Goal: Task Accomplishment & Management: Use online tool/utility

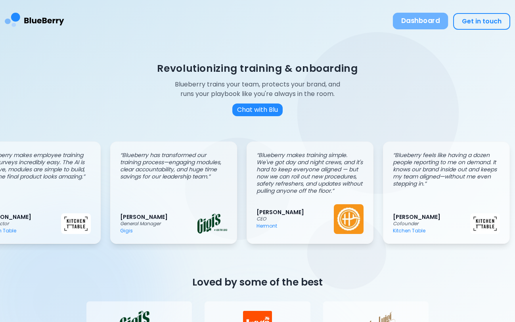
scroll to position [0, 34]
click at [417, 23] on button "Dashboard" at bounding box center [420, 21] width 55 height 17
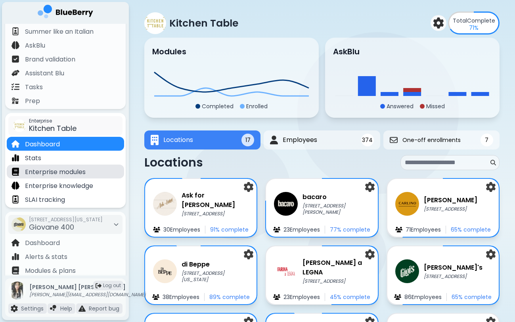
scroll to position [61, 0]
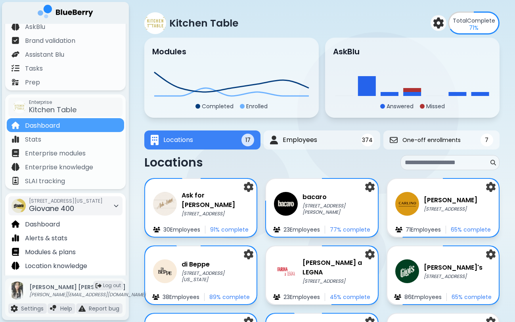
click at [96, 206] on div "[STREET_ADDRESS][US_STATE]" at bounding box center [66, 205] width 74 height 17
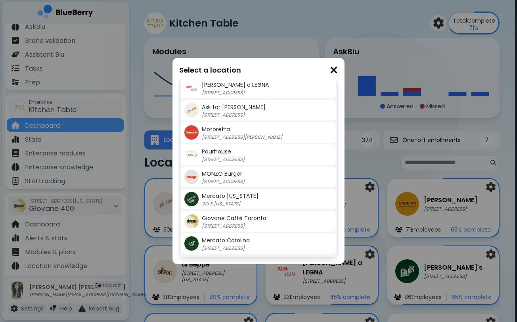
scroll to position [179, 0]
click at [239, 240] on span "Mercato Carolina" at bounding box center [226, 240] width 48 height 8
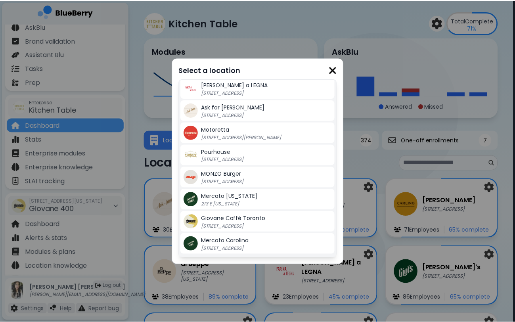
scroll to position [8, 0]
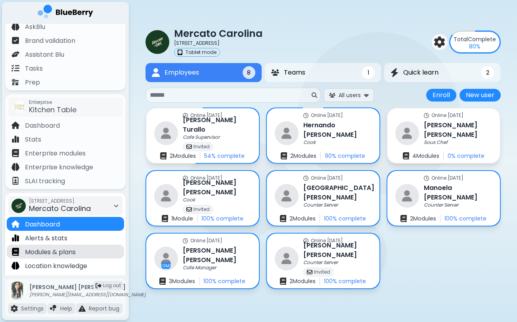
click at [94, 253] on div "Modules & plans" at bounding box center [65, 251] width 117 height 14
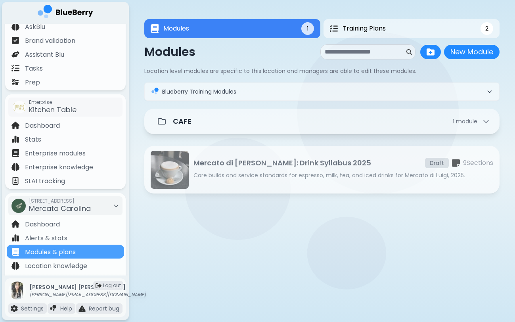
click at [229, 173] on p "Core builds and service standards for espresso, milk, tea, and iced drinks for …" at bounding box center [343, 175] width 300 height 7
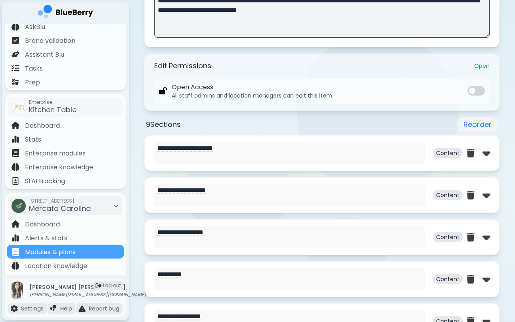
scroll to position [291, 0]
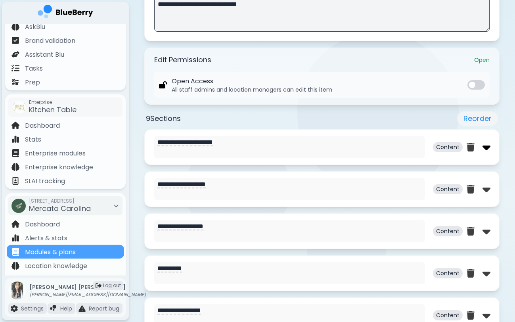
click at [484, 148] on img at bounding box center [486, 147] width 8 height 13
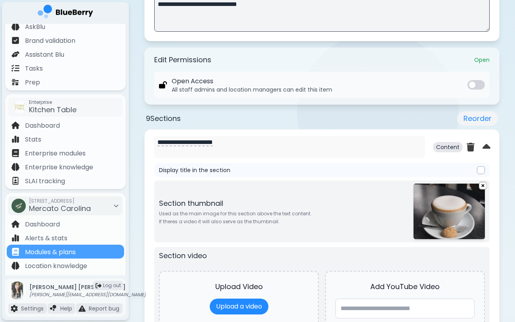
type textarea "**********"
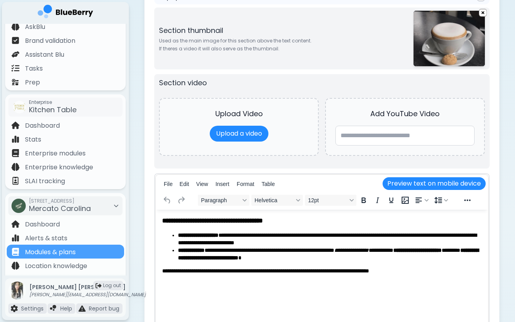
scroll to position [469, 0]
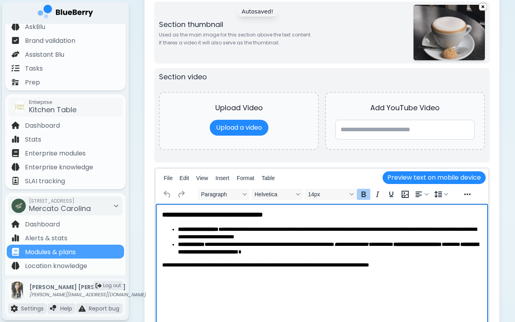
click at [261, 225] on body "**********" at bounding box center [321, 239] width 319 height 58
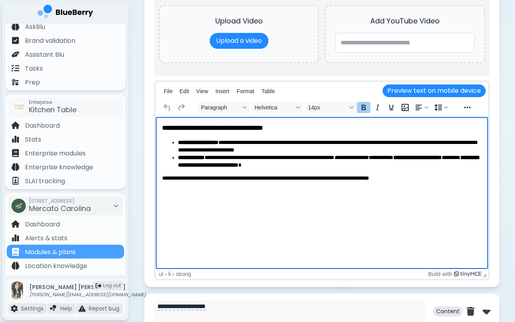
scroll to position [582, 0]
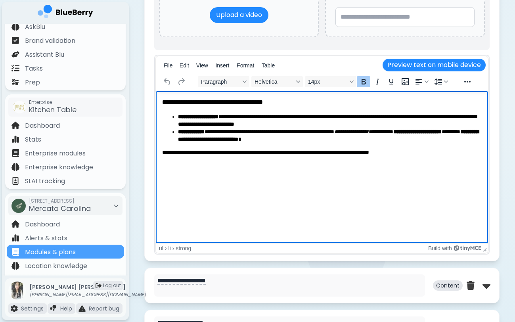
click at [271, 162] on html "**********" at bounding box center [322, 126] width 332 height 71
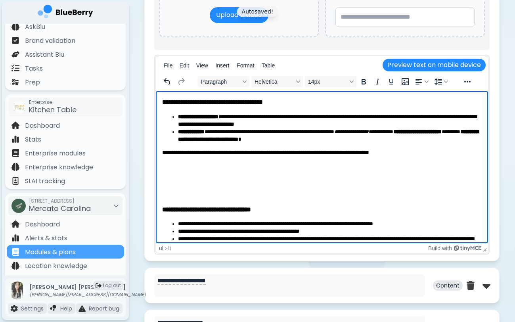
scroll to position [0, 0]
click at [256, 193] on h3 "Rich Text Area" at bounding box center [321, 193] width 319 height 9
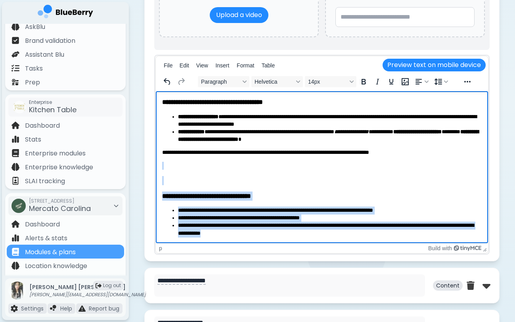
drag, startPoint x: 215, startPoint y: 166, endPoint x: 250, endPoint y: 286, distance: 124.2
click at [250, 243] on html "**********" at bounding box center [322, 167] width 332 height 152
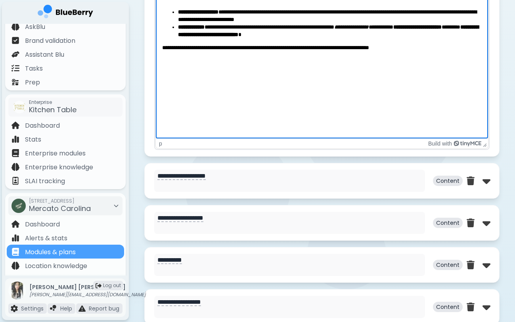
scroll to position [692, 0]
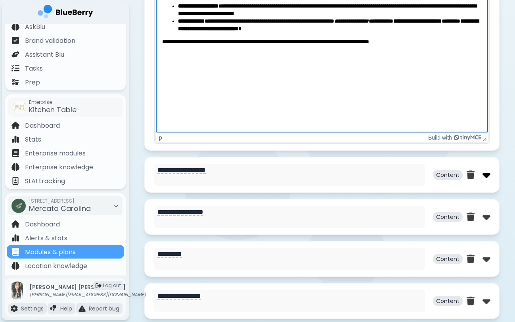
click at [485, 174] on img at bounding box center [486, 174] width 8 height 13
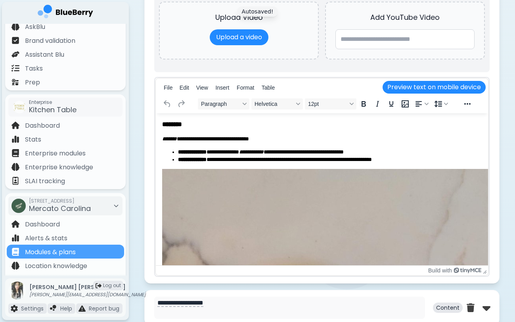
scroll to position [5, 0]
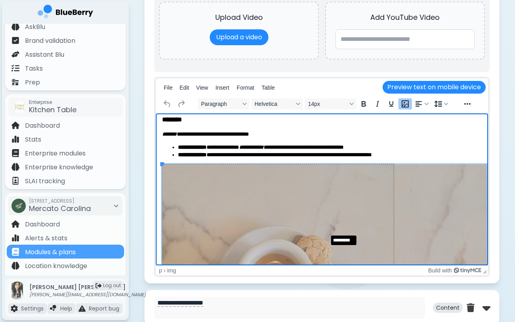
drag, startPoint x: 162, startPoint y: 163, endPoint x: 328, endPoint y: 233, distance: 180.2
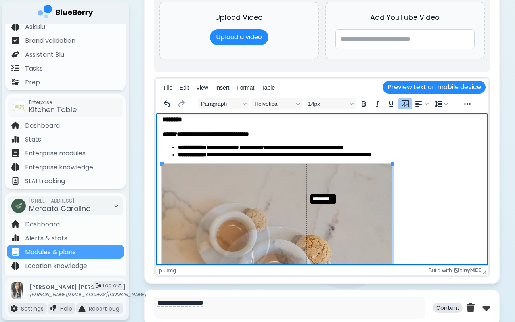
drag, startPoint x: 392, startPoint y: 165, endPoint x: 306, endPoint y: 193, distance: 90.5
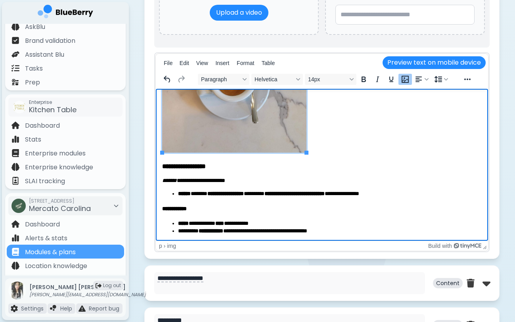
scroll to position [1021, 0]
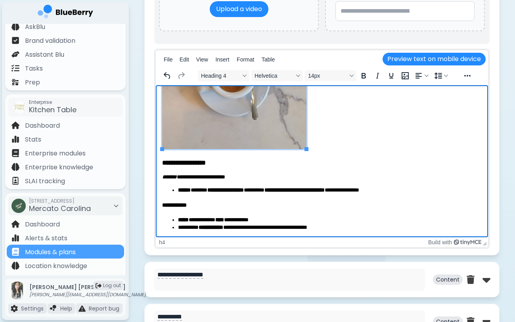
click at [162, 204] on h4 "**********" at bounding box center [321, 205] width 319 height 8
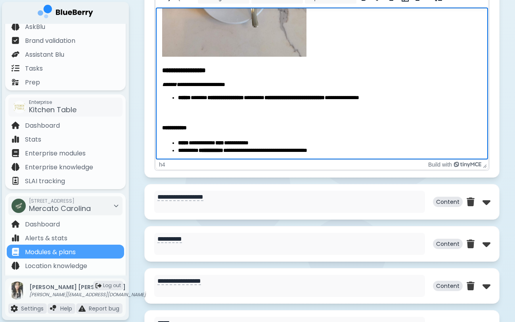
scroll to position [1114, 0]
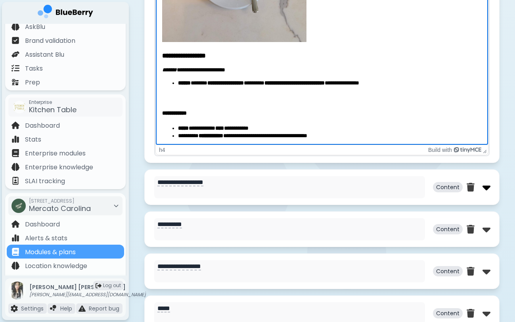
click at [483, 187] on img at bounding box center [486, 187] width 8 height 13
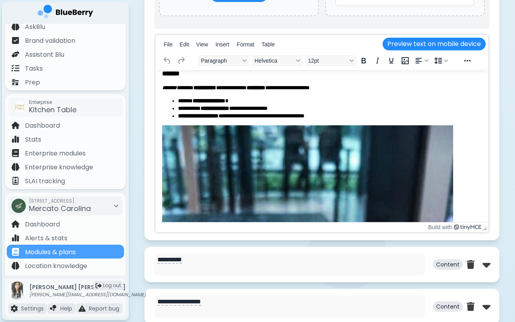
scroll to position [92, 0]
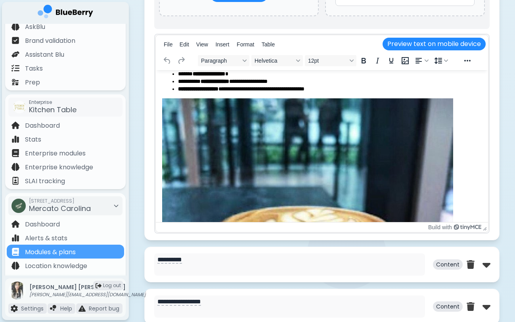
click at [385, 168] on img "Rich Text Area" at bounding box center [307, 296] width 291 height 396
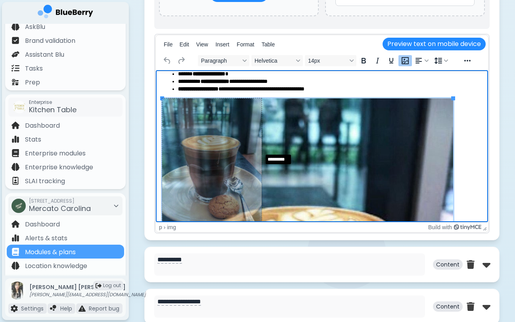
drag, startPoint x: 453, startPoint y: 99, endPoint x: 261, endPoint y: 154, distance: 198.9
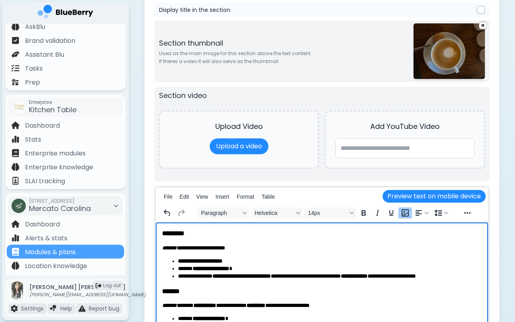
scroll to position [1316, 0]
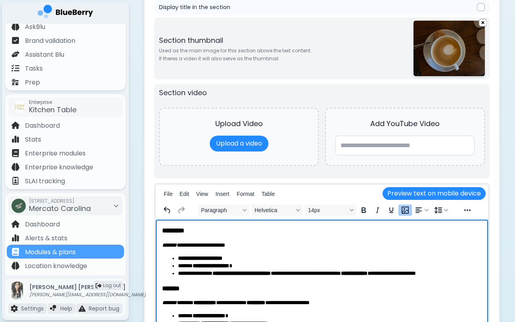
click at [454, 48] on img at bounding box center [448, 48] width 71 height 55
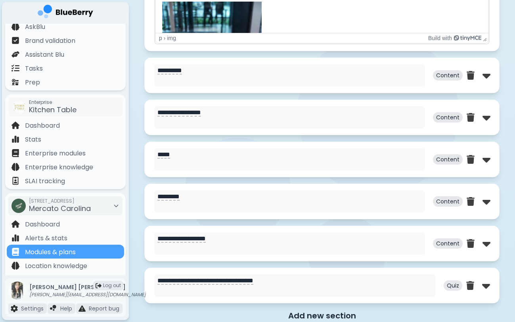
scroll to position [1658, 0]
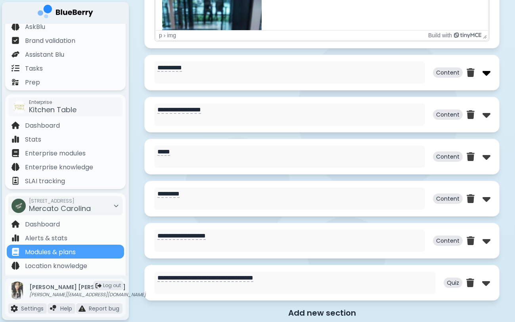
click at [483, 77] on img at bounding box center [486, 72] width 8 height 13
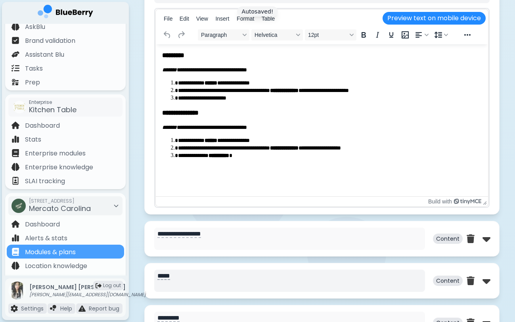
scroll to position [1917, 0]
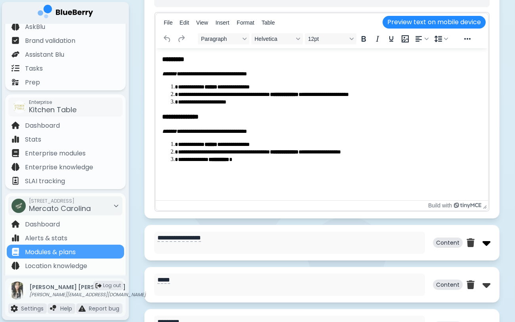
click at [486, 244] on img at bounding box center [486, 242] width 8 height 13
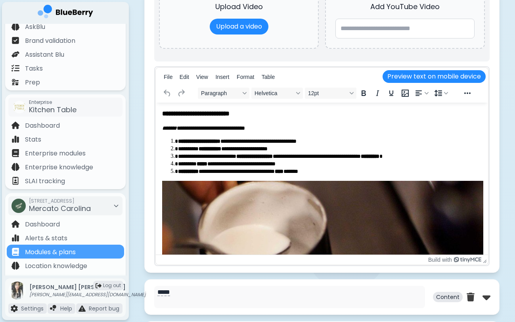
scroll to position [2308, 0]
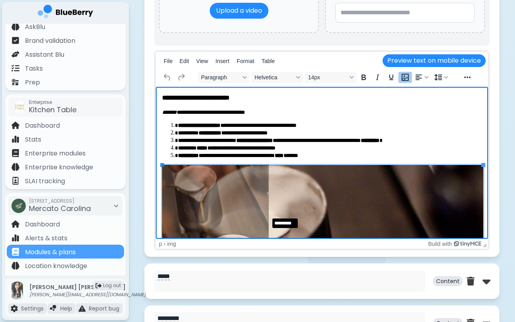
drag, startPoint x: 484, startPoint y: 164, endPoint x: 269, endPoint y: 216, distance: 220.8
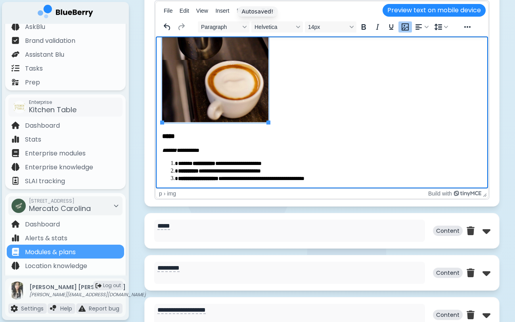
scroll to position [2400, 0]
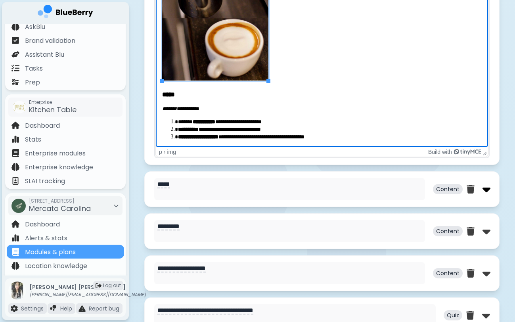
click at [482, 192] on img at bounding box center [486, 189] width 8 height 13
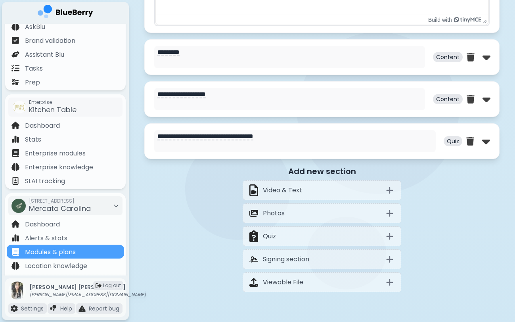
scroll to position [2965, 0]
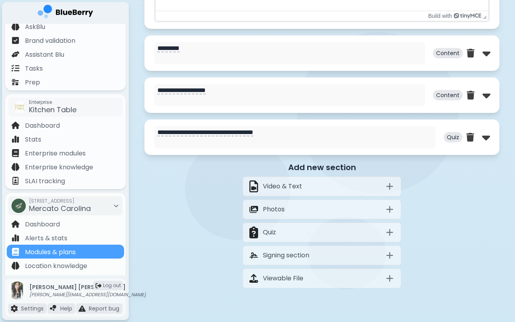
click at [489, 56] on div "********* Content" at bounding box center [321, 53] width 355 height 36
click at [483, 56] on img at bounding box center [486, 53] width 8 height 13
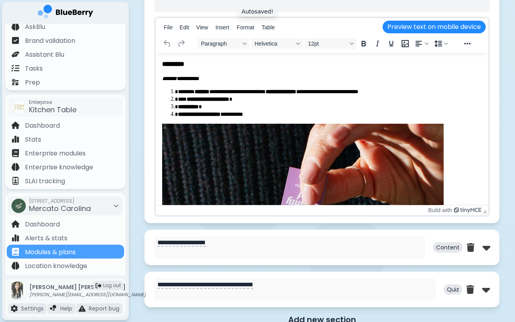
scroll to position [3162, 0]
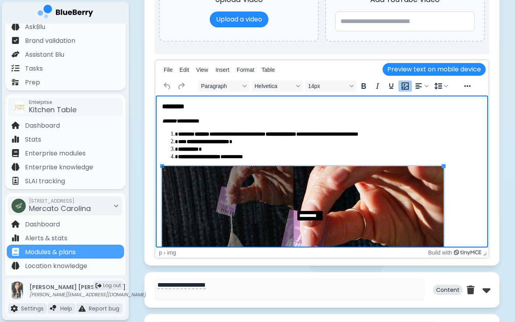
drag, startPoint x: 442, startPoint y: 167, endPoint x: 292, endPoint y: 210, distance: 156.1
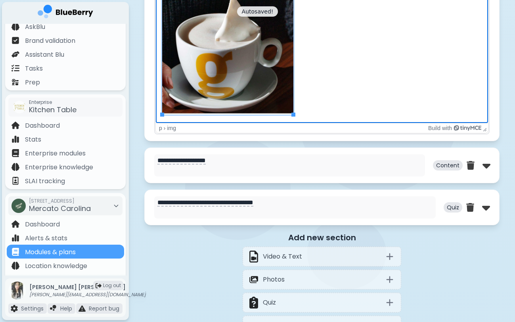
scroll to position [3292, 0]
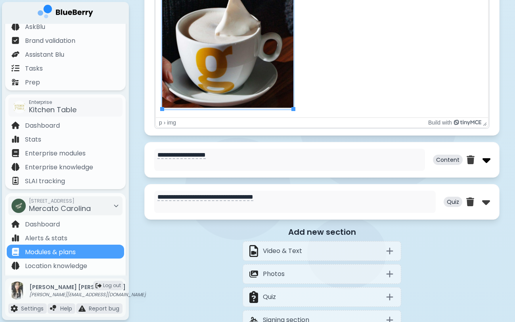
click at [486, 162] on img at bounding box center [486, 159] width 8 height 13
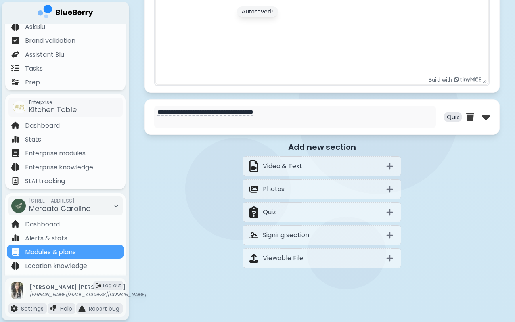
scroll to position [0, 0]
click at [485, 118] on img at bounding box center [486, 117] width 8 height 13
select select "**"
select select "*"
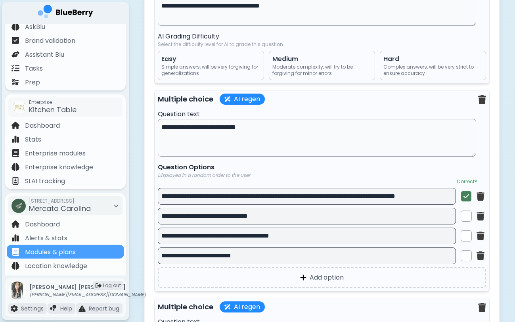
scroll to position [4809, 0]
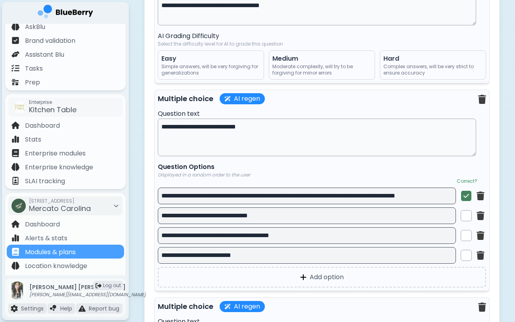
click at [216, 63] on span "Easy" at bounding box center [210, 59] width 99 height 10
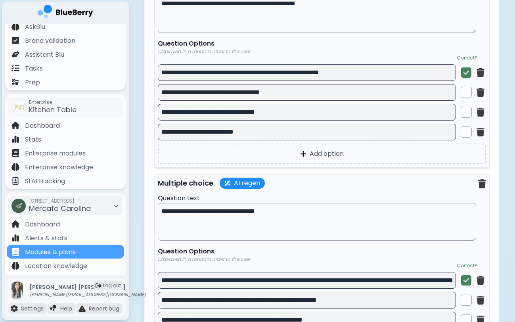
scroll to position [5347, 0]
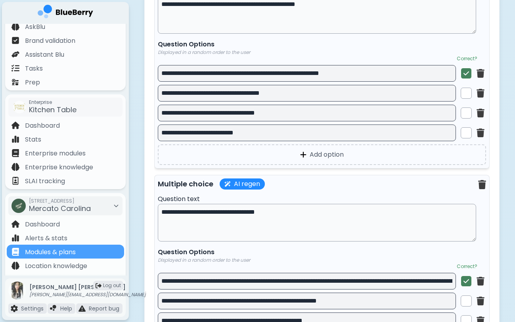
drag, startPoint x: 241, startPoint y: 14, endPoint x: 274, endPoint y: 11, distance: 33.0
click at [274, 11] on textarea "**********" at bounding box center [317, 15] width 318 height 38
click at [267, 18] on textarea "**********" at bounding box center [317, 15] width 318 height 38
click at [240, 13] on textarea "**********" at bounding box center [317, 15] width 318 height 38
click at [365, 14] on textarea "**********" at bounding box center [317, 15] width 318 height 38
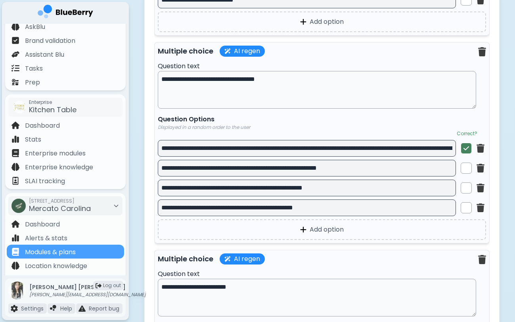
scroll to position [5504, 0]
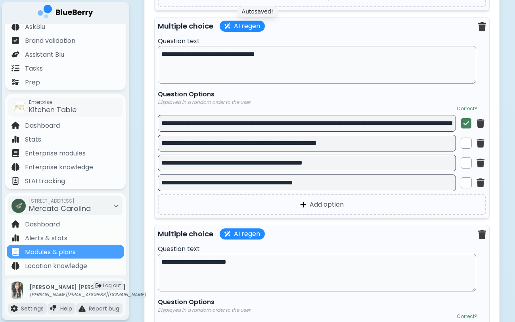
type textarea "**********"
click at [246, 74] on textarea "**********" at bounding box center [317, 65] width 318 height 38
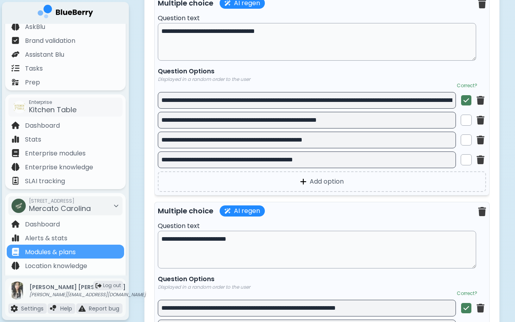
scroll to position [5522, 0]
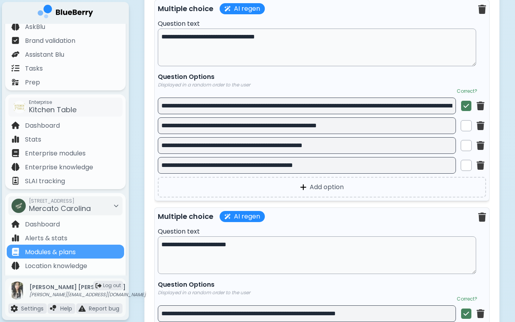
drag, startPoint x: 304, startPoint y: 114, endPoint x: 464, endPoint y: 116, distance: 160.1
click at [465, 114] on div "**********" at bounding box center [322, 105] width 328 height 17
click at [412, 114] on input "**********" at bounding box center [307, 105] width 298 height 17
drag, startPoint x: 376, startPoint y: 120, endPoint x: 522, endPoint y: 119, distance: 146.6
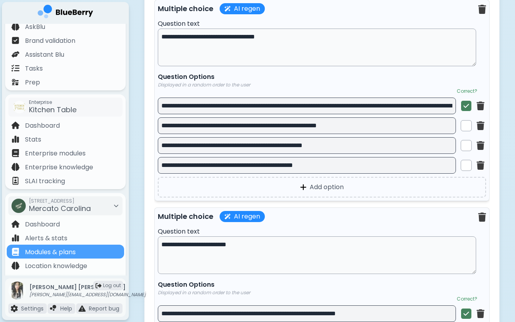
click at [405, 114] on input "**********" at bounding box center [307, 105] width 298 height 17
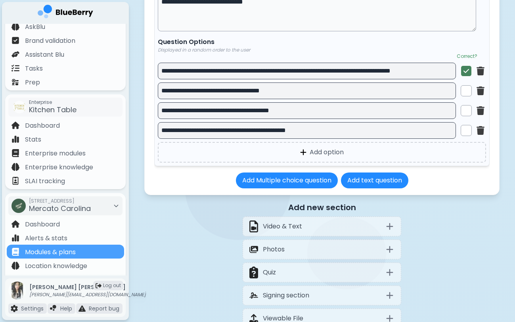
scroll to position [5974, 0]
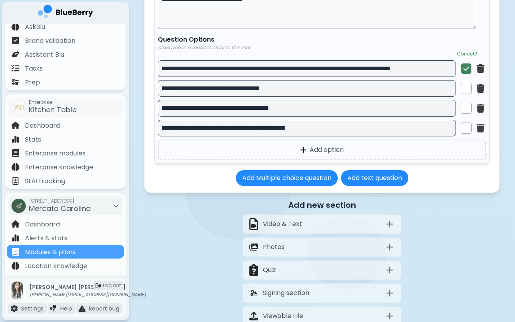
drag, startPoint x: 290, startPoint y: 84, endPoint x: 479, endPoint y: 89, distance: 189.0
click at [481, 77] on div "**********" at bounding box center [322, 68] width 328 height 17
click at [416, 77] on input "**********" at bounding box center [307, 68] width 298 height 17
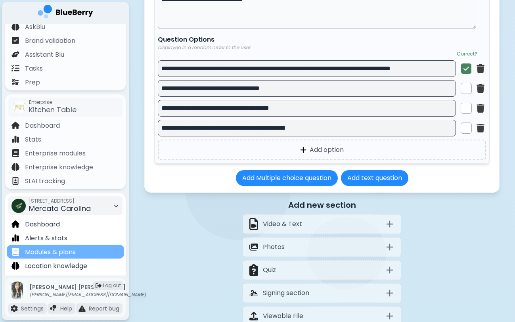
click at [80, 249] on div "Modules & plans" at bounding box center [65, 251] width 117 height 14
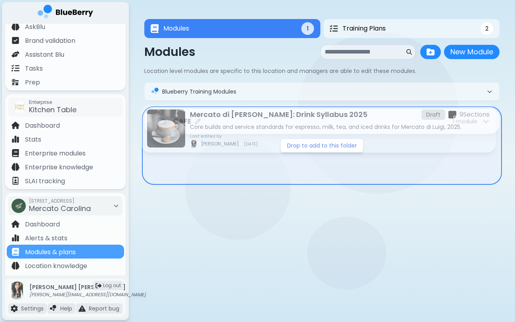
drag, startPoint x: 223, startPoint y: 161, endPoint x: 218, endPoint y: 115, distance: 46.2
click at [219, 115] on div "CAFE 1 module Drop to add to this folder Mercato di Luigi: Drink Syllabus 2025 …" at bounding box center [321, 176] width 355 height 134
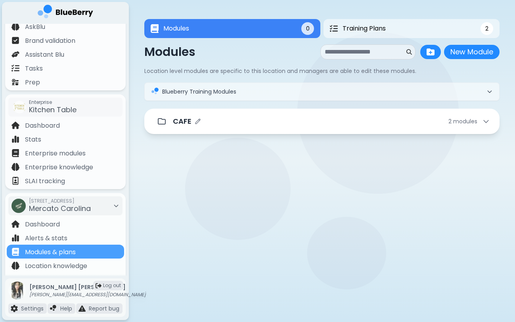
click at [238, 118] on div "CAFE 2 module s" at bounding box center [331, 121] width 317 height 11
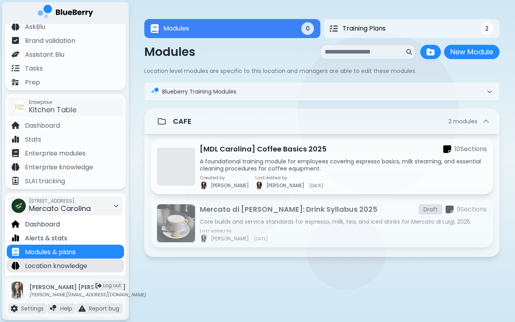
click at [94, 269] on div "Location knowledge" at bounding box center [65, 265] width 117 height 14
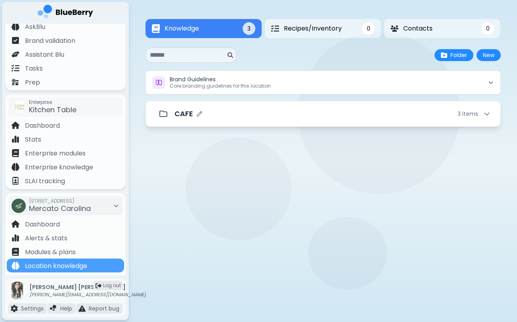
click at [282, 118] on div "CAFE 3 item s" at bounding box center [332, 113] width 316 height 11
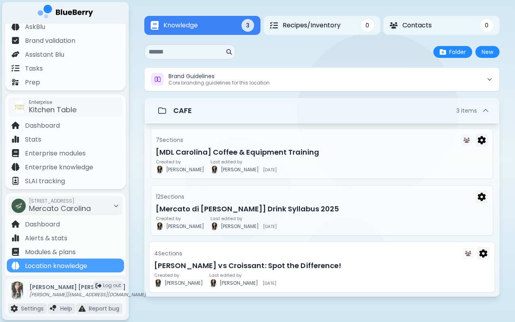
scroll to position [4, 0]
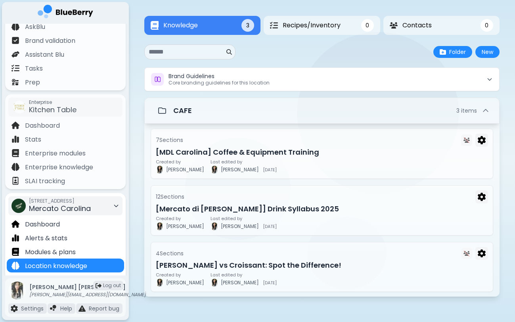
click at [109, 208] on div "580 E 12th Avenue, Vancouver BC Mercato Carolina" at bounding box center [65, 205] width 114 height 19
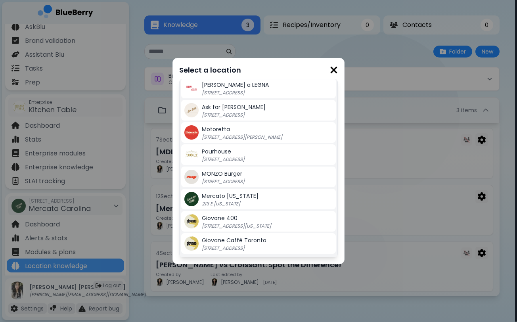
scroll to position [179, 0]
click at [235, 200] on div "Mercato Georgia 213 E Georgia" at bounding box center [267, 199] width 131 height 16
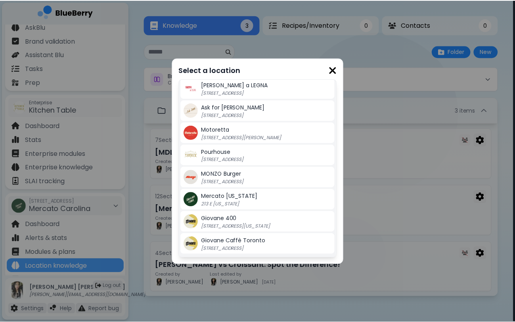
scroll to position [4, 0]
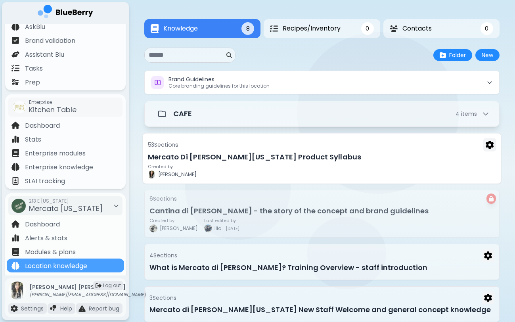
click at [225, 162] on h3 "Mercato Di [PERSON_NAME][US_STATE] Product Syllabus" at bounding box center [322, 156] width 348 height 11
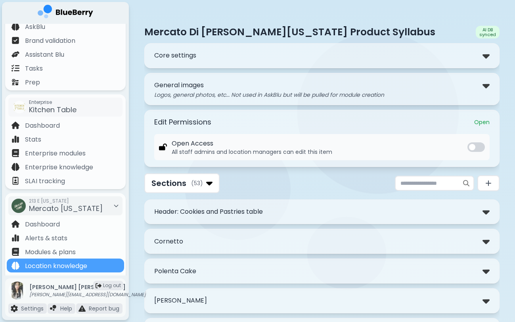
click at [236, 213] on p "Header: Cookies and Pastries table" at bounding box center [208, 212] width 109 height 10
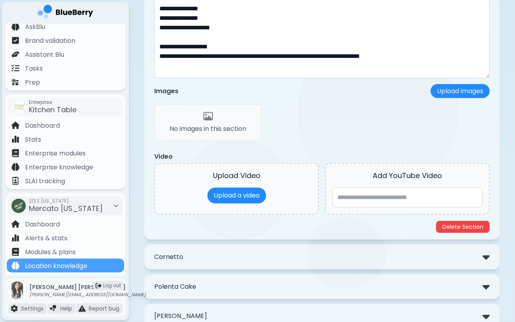
scroll to position [296, 0]
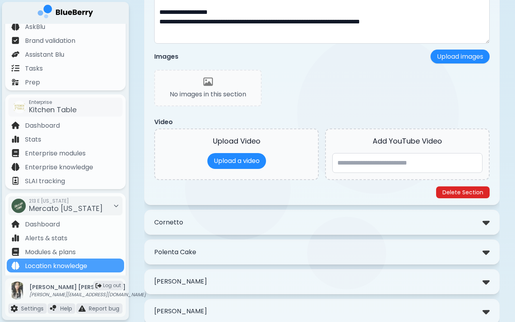
click at [473, 191] on button "Delete Section" at bounding box center [462, 192] width 53 height 12
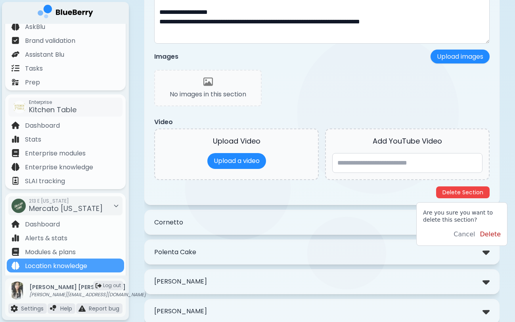
click at [496, 233] on button "Delete" at bounding box center [489, 234] width 21 height 10
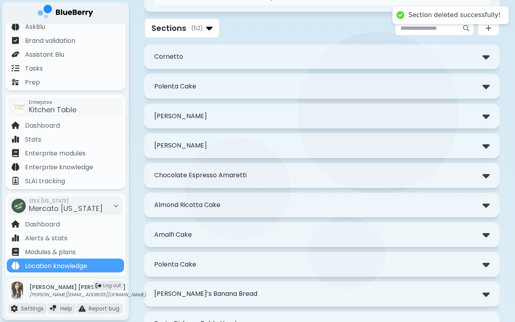
scroll to position [153, 0]
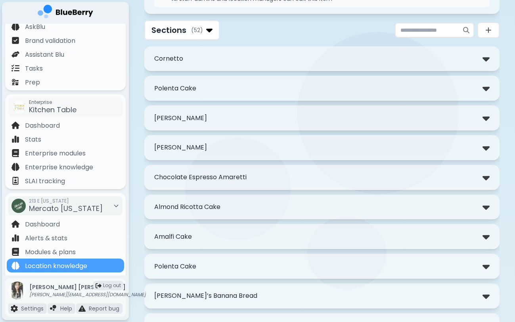
click at [415, 60] on div "Cornetto" at bounding box center [321, 58] width 335 height 11
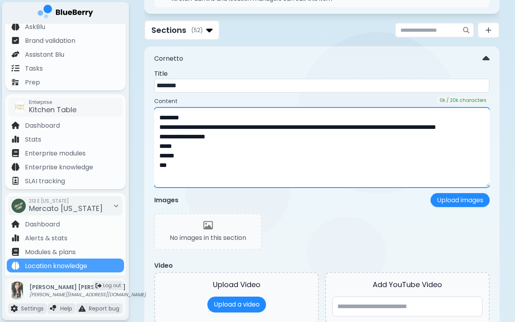
click at [277, 149] on textarea "**********" at bounding box center [321, 147] width 335 height 79
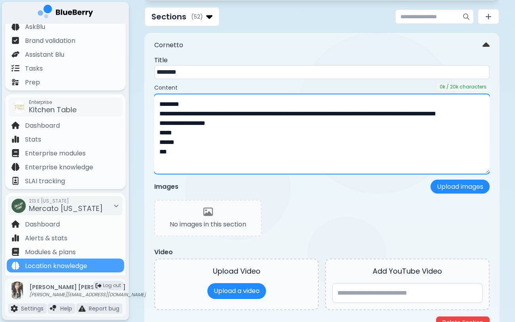
scroll to position [174, 0]
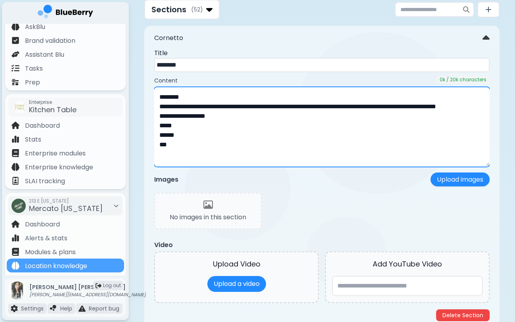
drag, startPoint x: 159, startPoint y: 134, endPoint x: 201, endPoint y: 166, distance: 52.9
click at [202, 166] on textarea "**********" at bounding box center [321, 126] width 335 height 79
type textarea "**********"
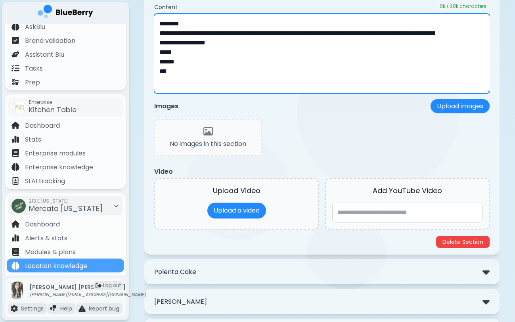
scroll to position [278, 0]
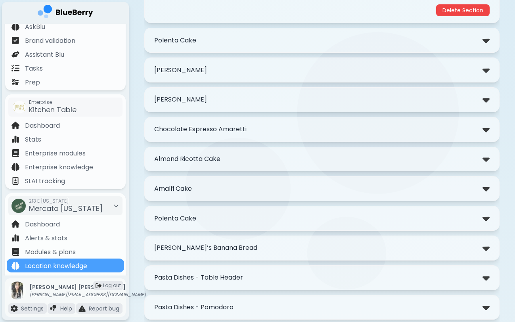
scroll to position [503, 0]
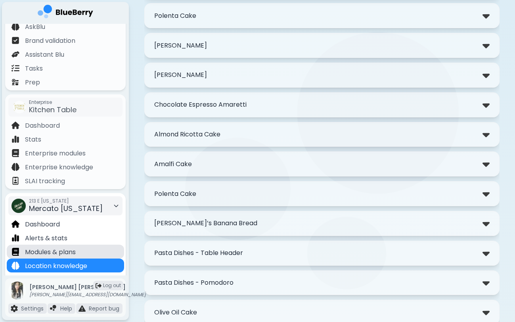
click at [99, 249] on div "Modules & plans" at bounding box center [65, 251] width 117 height 14
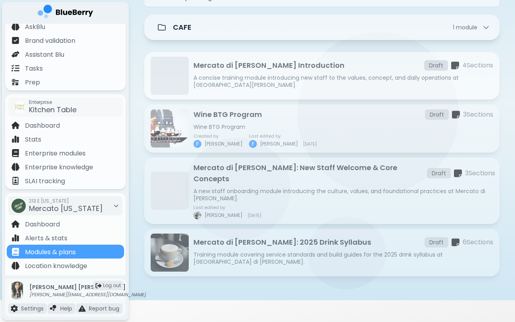
scroll to position [94, 0]
click at [275, 70] on p "Mercato di Luigi Staff Introduction" at bounding box center [268, 64] width 151 height 11
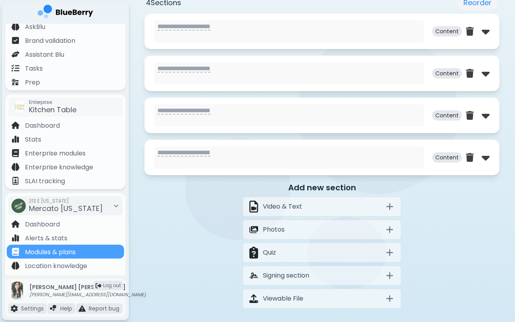
scroll to position [422, 0]
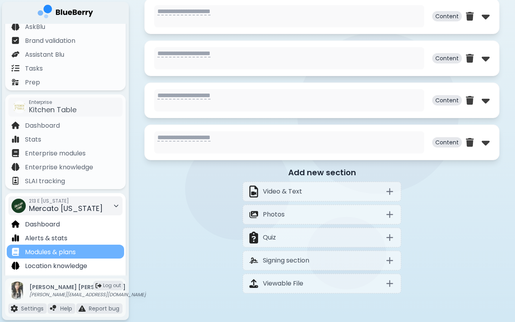
click at [76, 254] on p "Modules & plans" at bounding box center [50, 252] width 51 height 10
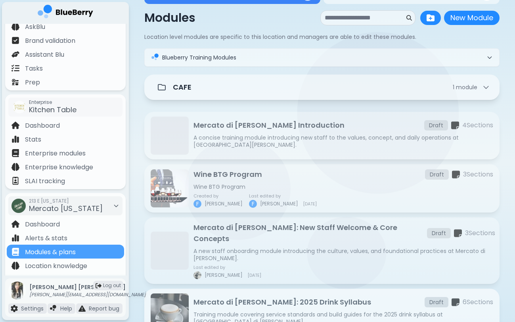
scroll to position [32, 0]
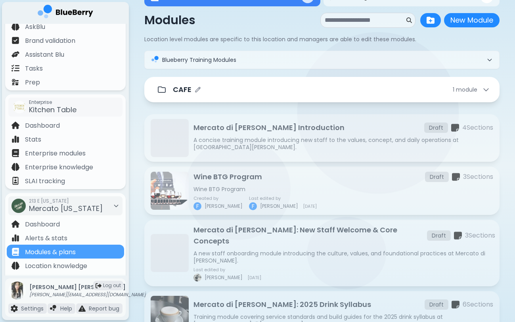
click at [248, 97] on div "CAFE 1 module" at bounding box center [322, 90] width 336 height 16
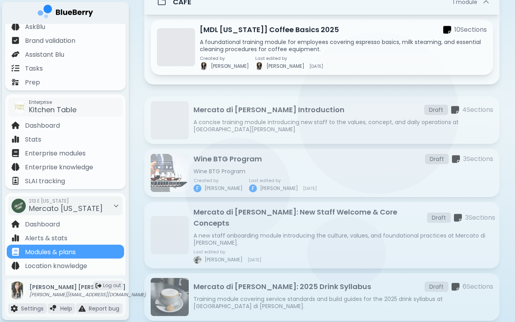
scroll to position [121, 0]
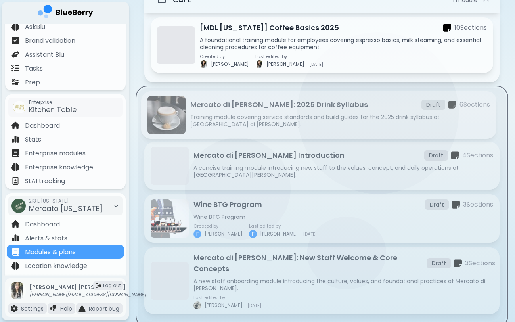
drag, startPoint x: 202, startPoint y: 292, endPoint x: 199, endPoint y: 118, distance: 173.9
click at [199, 118] on div "Mercato di Luigi Staff Introduction Draft 4 Section s A concise training module…" at bounding box center [322, 206] width 368 height 237
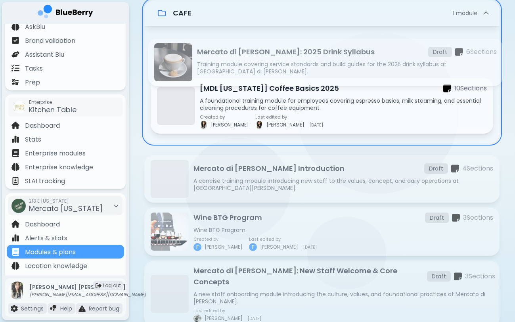
drag, startPoint x: 233, startPoint y: 271, endPoint x: 236, endPoint y: 46, distance: 224.7
click at [236, 46] on div "CAFE 1 module [MDL Georgia] Coffee Basics 2025 10 Section s A foundational trai…" at bounding box center [321, 189] width 355 height 379
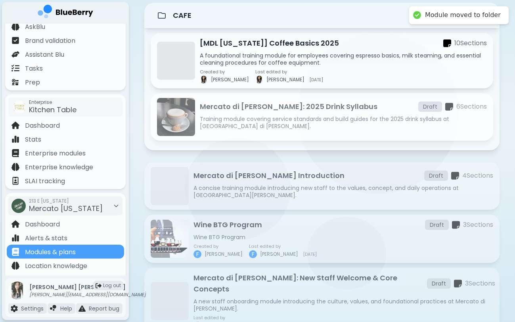
click at [244, 99] on div "Mercato di Luigi: 2025 Drink Syllabus Draft 6 Section s Training module coverin…" at bounding box center [322, 117] width 342 height 48
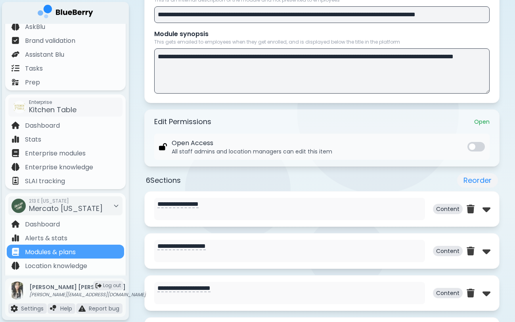
scroll to position [231, 0]
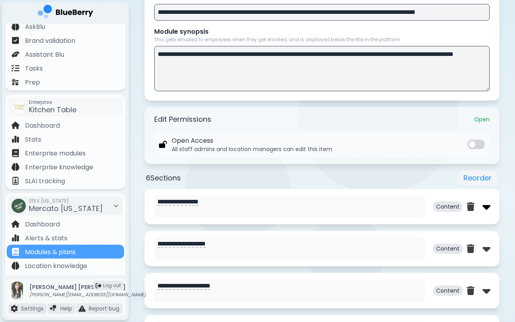
click at [488, 207] on img at bounding box center [486, 206] width 8 height 13
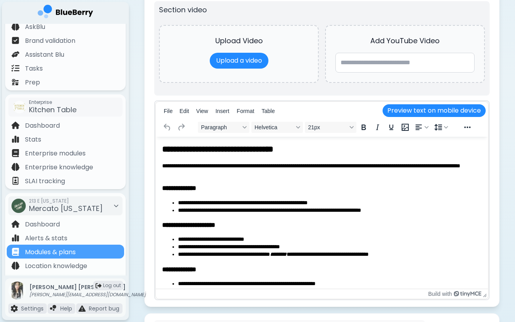
scroll to position [541, 0]
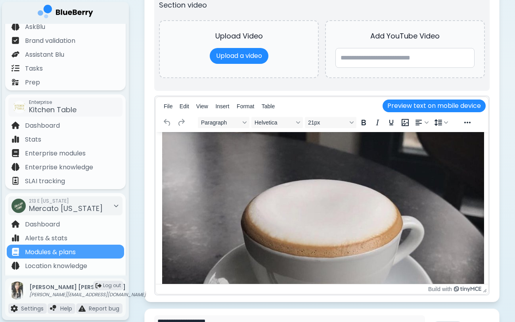
click at [296, 210] on img "Rich Text Area" at bounding box center [323, 251] width 322 height 396
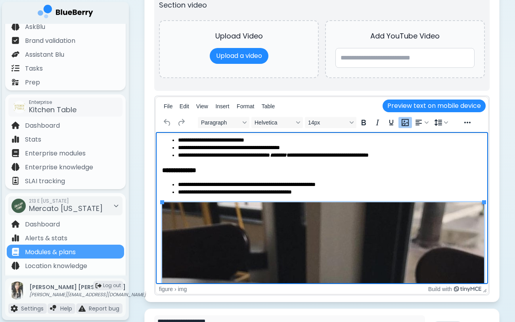
scroll to position [56, 0]
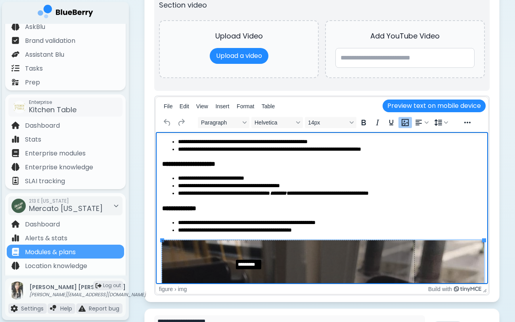
drag, startPoint x: 162, startPoint y: 240, endPoint x: 254, endPoint y: 266, distance: 95.7
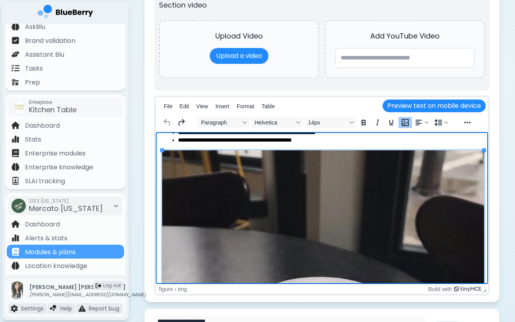
scroll to position [109, 0]
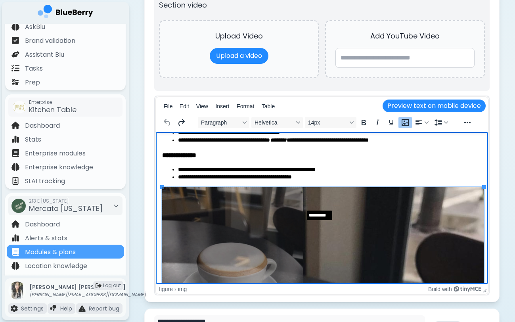
drag, startPoint x: 483, startPoint y: 187, endPoint x: 304, endPoint y: 208, distance: 180.7
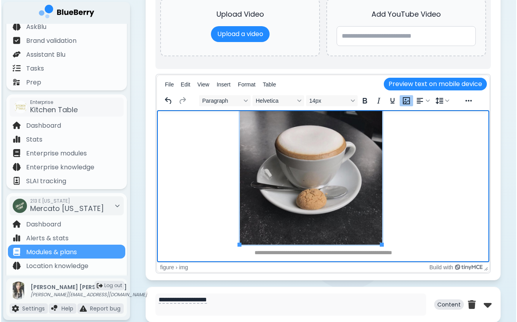
scroll to position [521, 0]
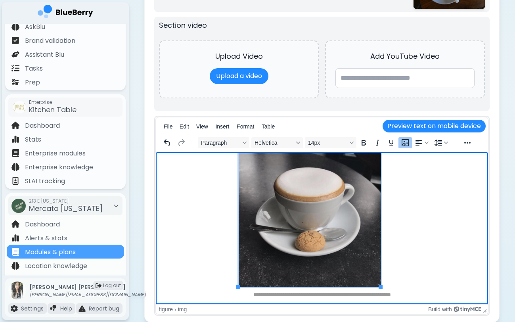
click at [409, 142] on icon "Insert/edit image" at bounding box center [405, 143] width 10 height 10
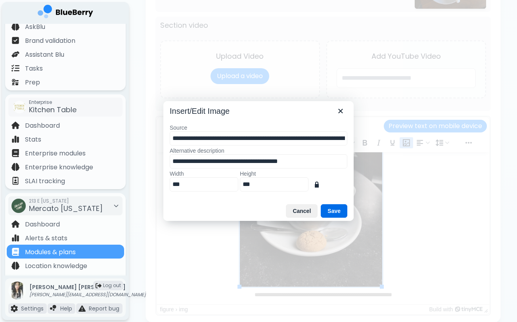
scroll to position [0, 208]
click at [292, 210] on button "Cancel" at bounding box center [302, 210] width 32 height 13
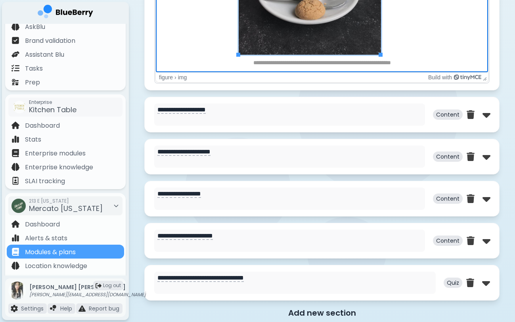
scroll to position [765, 0]
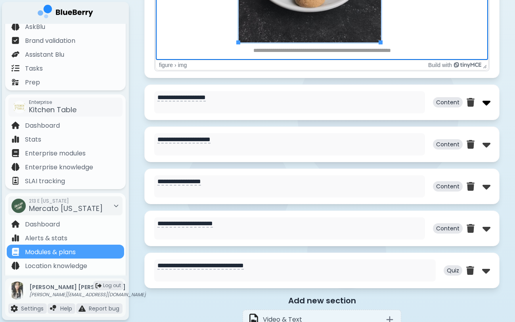
click at [484, 105] on img at bounding box center [486, 102] width 8 height 13
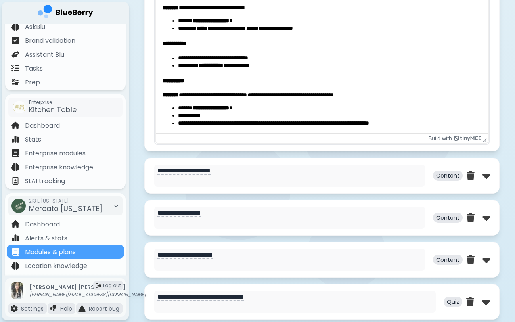
scroll to position [1122, 0]
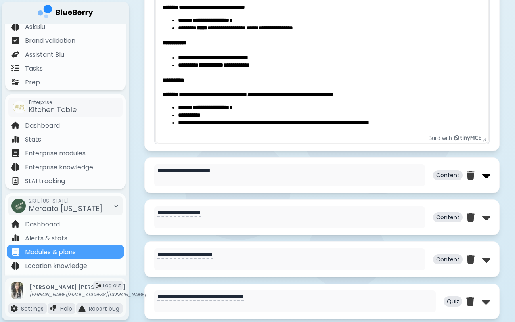
click at [485, 179] on img at bounding box center [486, 175] width 8 height 13
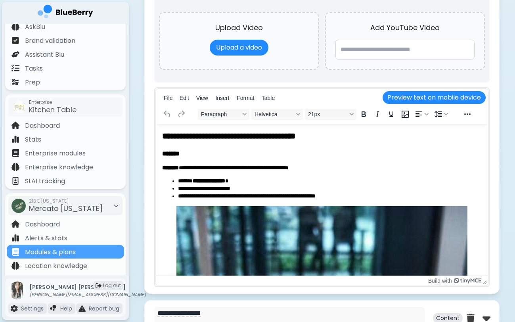
scroll to position [4, 0]
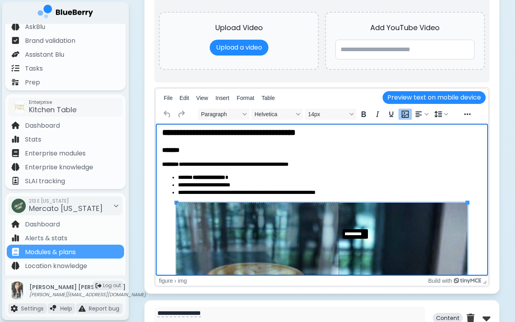
drag, startPoint x: 468, startPoint y: 201, endPoint x: 329, endPoint y: 226, distance: 141.3
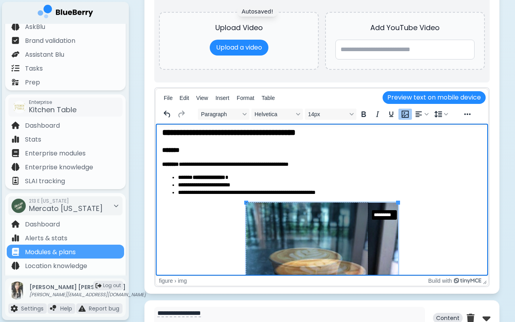
drag, startPoint x: 397, startPoint y: 201, endPoint x: 367, endPoint y: 207, distance: 30.6
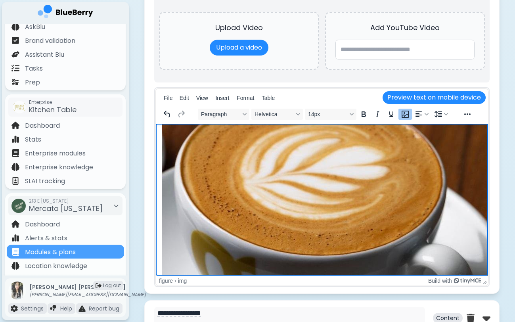
click at [389, 207] on img "Rich Text Area" at bounding box center [337, 246] width 350 height 326
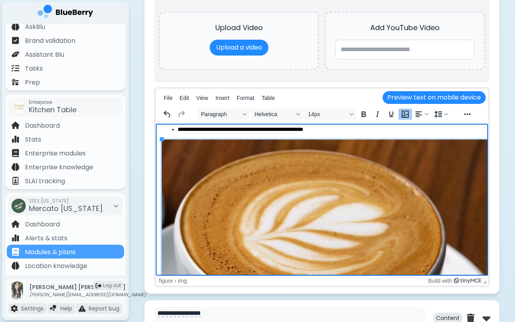
scroll to position [387, 0]
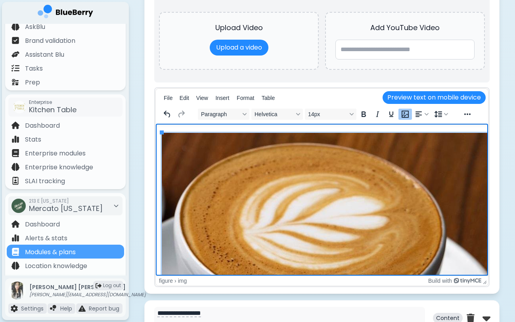
click at [412, 216] on img "Rich Text Area" at bounding box center [337, 296] width 350 height 326
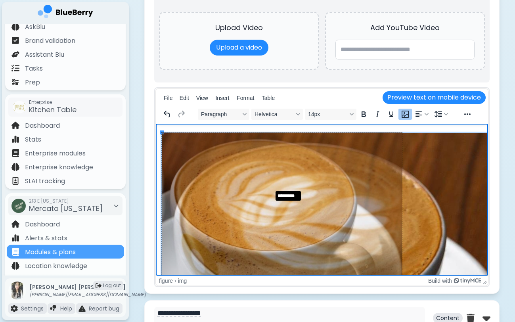
drag, startPoint x: 163, startPoint y: 131, endPoint x: 277, endPoint y: 190, distance: 128.8
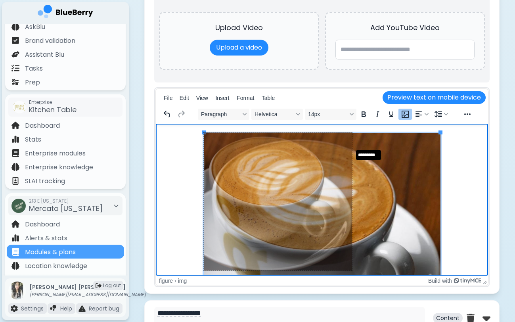
drag, startPoint x: 441, startPoint y: 132, endPoint x: 352, endPoint y: 148, distance: 89.8
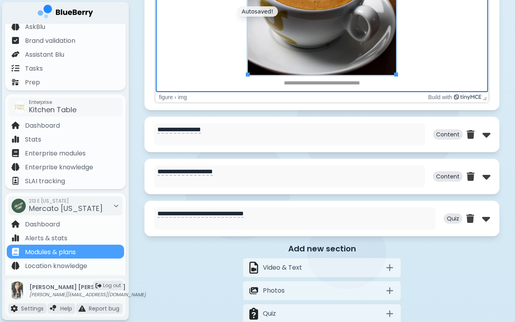
scroll to position [1599, 0]
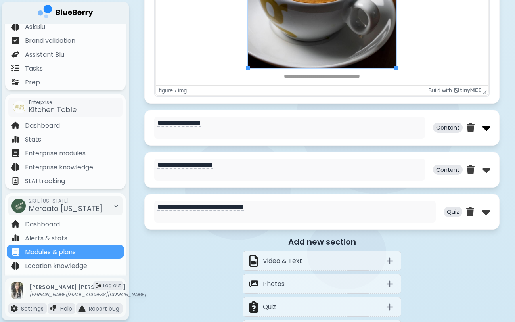
click at [486, 127] on img at bounding box center [486, 127] width 8 height 13
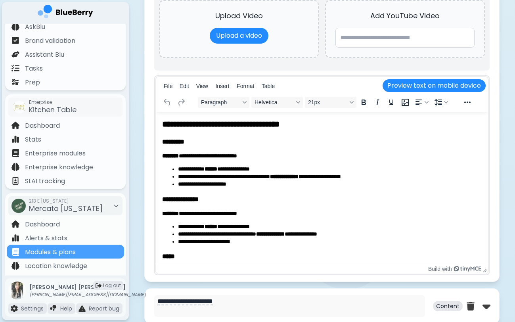
scroll to position [1853, 0]
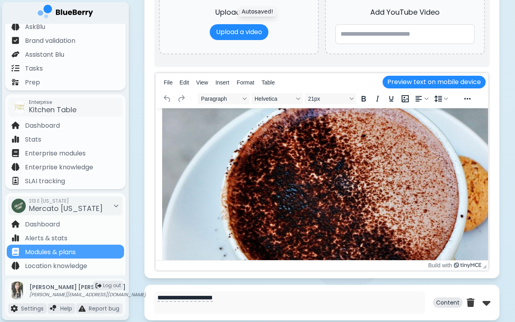
click at [366, 189] on img "Rich Text Area" at bounding box center [346, 242] width 368 height 396
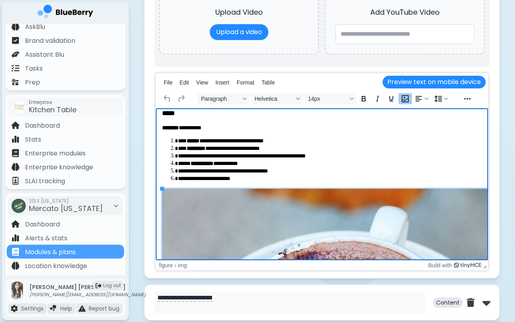
scroll to position [127, 0]
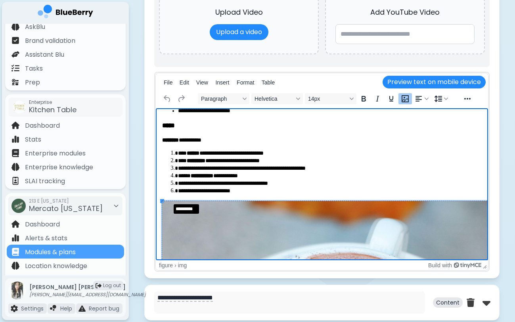
drag, startPoint x: 162, startPoint y: 199, endPoint x: 320, endPoint y: 238, distance: 162.5
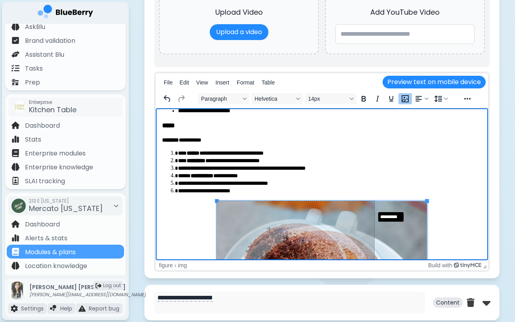
drag, startPoint x: 427, startPoint y: 201, endPoint x: 374, endPoint y: 210, distance: 53.5
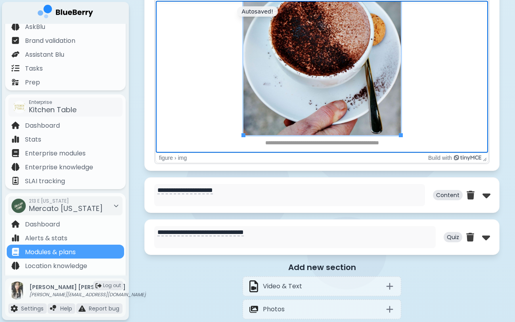
scroll to position [1964, 0]
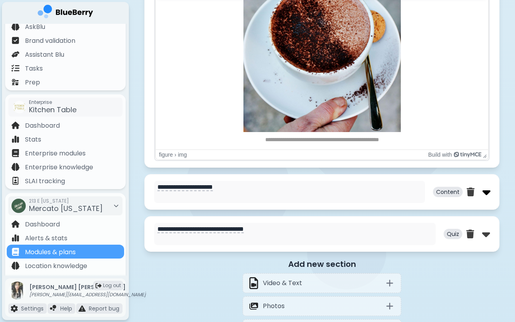
click at [485, 196] on img at bounding box center [486, 191] width 8 height 13
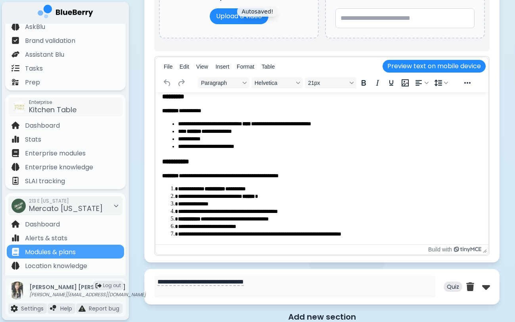
scroll to position [27, 0]
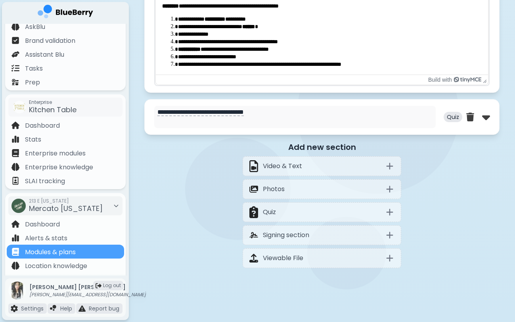
click at [481, 116] on div at bounding box center [478, 117] width 24 height 13
select select "**"
select select "*"
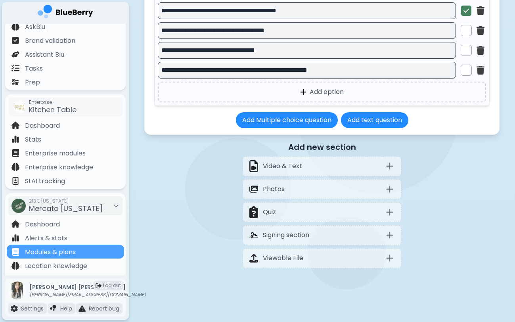
click at [184, 178] on div "Add new section Video & Text Photos Quiz Signing section Viewable File" at bounding box center [321, 204] width 355 height 127
click at [161, 194] on div "Add new section Video & Text Photos Quiz Signing section Viewable File" at bounding box center [321, 204] width 355 height 127
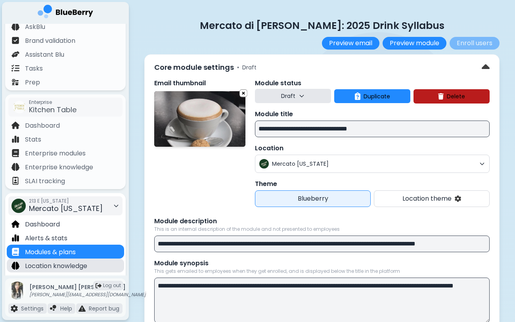
click at [87, 265] on p "Location knowledge" at bounding box center [56, 266] width 62 height 10
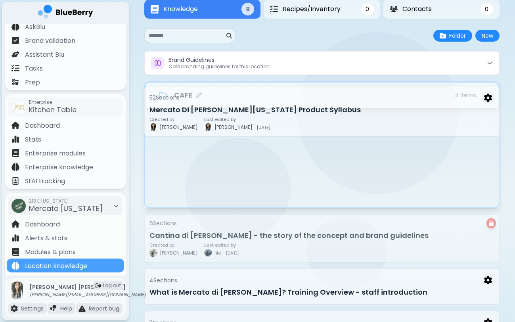
drag, startPoint x: 248, startPoint y: 134, endPoint x: 248, endPoint y: 99, distance: 35.3
click at [248, 99] on div "Brand Guidelines Core branding guidelines for this location CAFE 4 item s 18 Se…" at bounding box center [321, 224] width 355 height 346
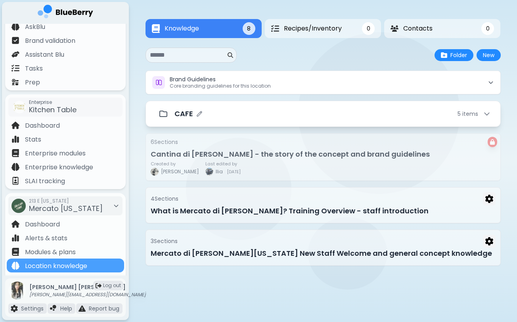
click at [258, 116] on div "CAFE 5 item s" at bounding box center [332, 113] width 316 height 11
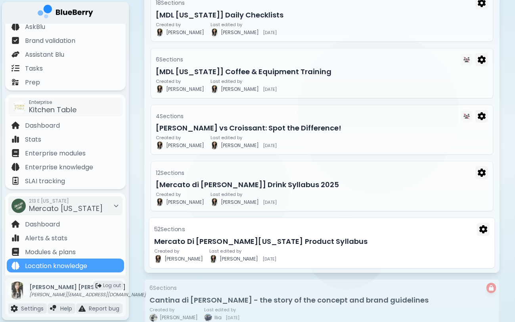
click at [269, 239] on h3 "Mercato Di [PERSON_NAME][US_STATE] Product Syllabus" at bounding box center [321, 241] width 335 height 11
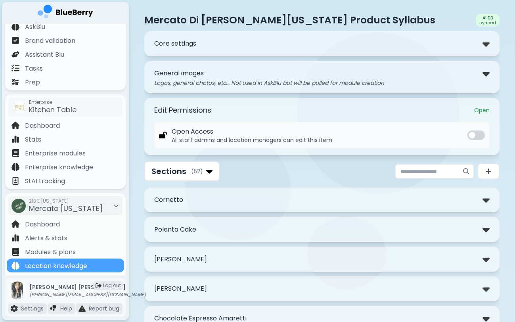
click at [269, 205] on div "Cornetto" at bounding box center [321, 199] width 335 height 11
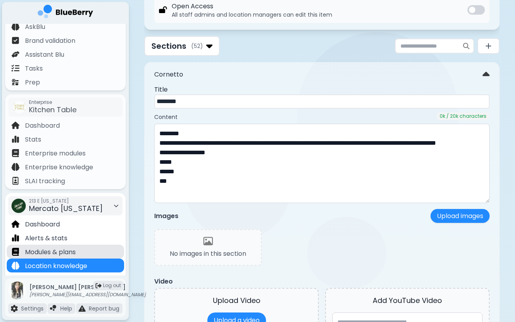
click at [96, 255] on div "Modules & plans" at bounding box center [65, 251] width 117 height 14
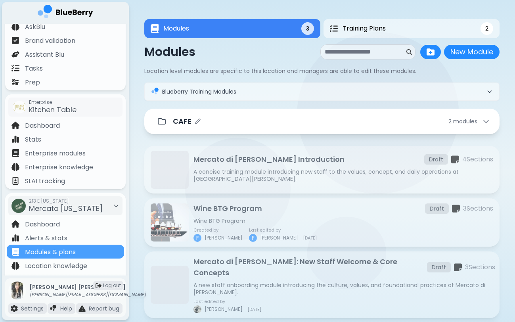
click at [302, 125] on div "CAFE 2 module s" at bounding box center [331, 121] width 317 height 11
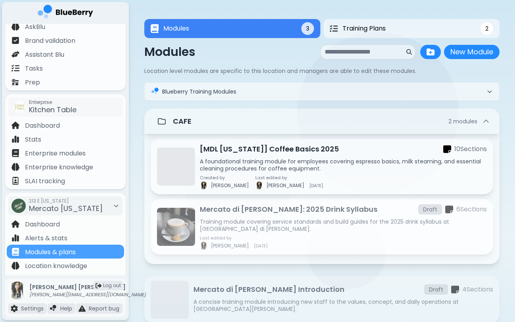
click at [294, 228] on p "Training module covering service standards and build guides for the 2025 drink …" at bounding box center [343, 225] width 287 height 14
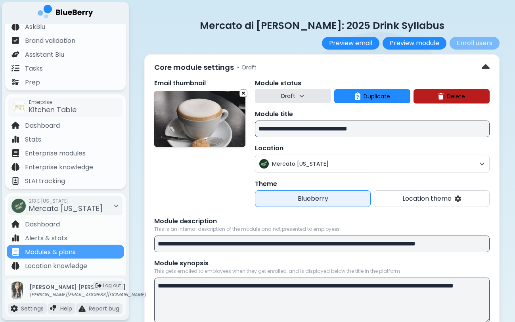
click at [273, 93] on button "Draft" at bounding box center [293, 96] width 76 height 14
click at [285, 134] on button "Live" at bounding box center [293, 132] width 29 height 16
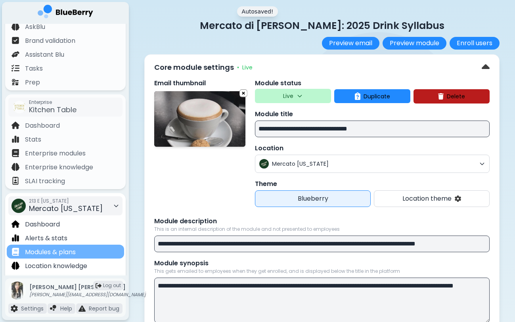
click at [100, 251] on div "Modules & plans" at bounding box center [65, 251] width 117 height 14
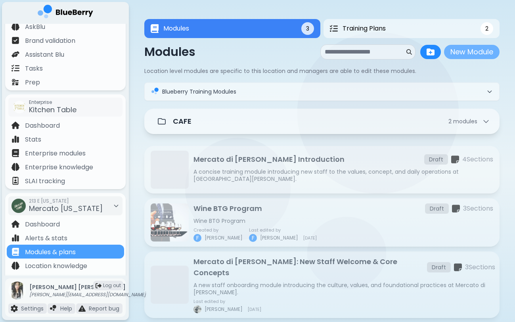
click at [455, 53] on button "New Module" at bounding box center [471, 52] width 55 height 14
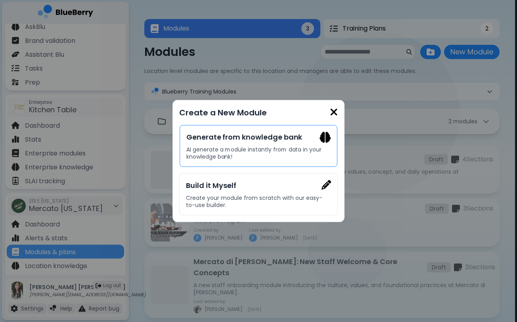
click at [294, 137] on h3 "Generate from knowledge bank" at bounding box center [258, 137] width 144 height 11
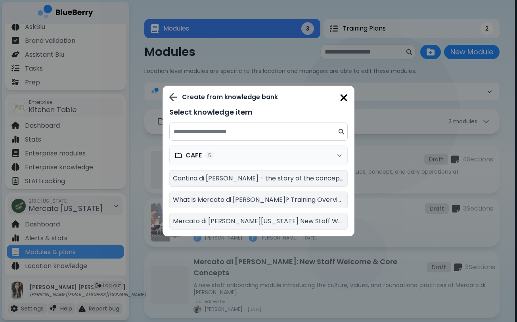
click at [268, 156] on div "CAFE 5" at bounding box center [258, 155] width 178 height 20
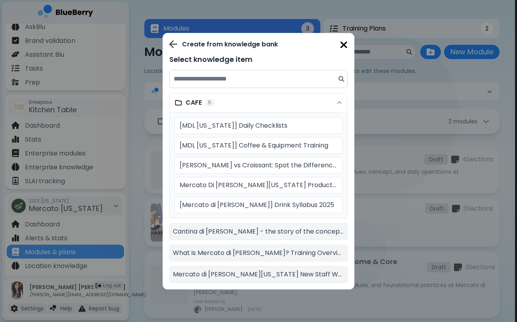
click at [343, 44] on img at bounding box center [344, 45] width 8 height 11
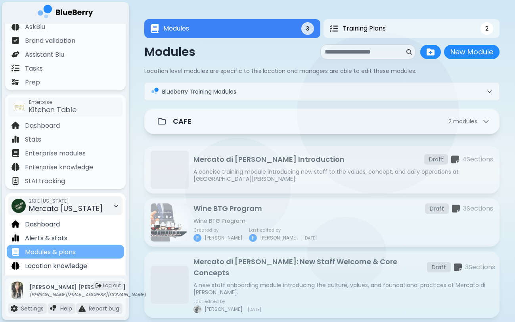
click at [109, 250] on div "Modules & plans" at bounding box center [65, 251] width 117 height 14
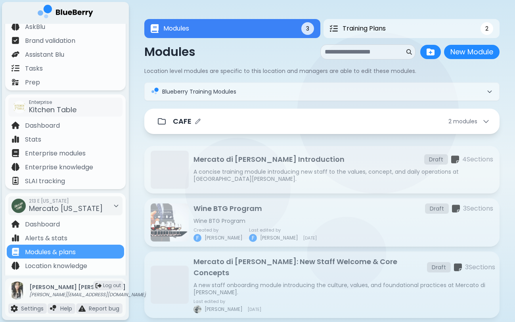
click at [214, 134] on div "CAFE 2 module s" at bounding box center [321, 121] width 355 height 25
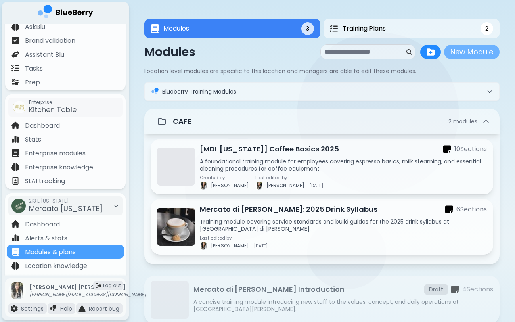
click at [453, 51] on button "New Module" at bounding box center [471, 52] width 55 height 14
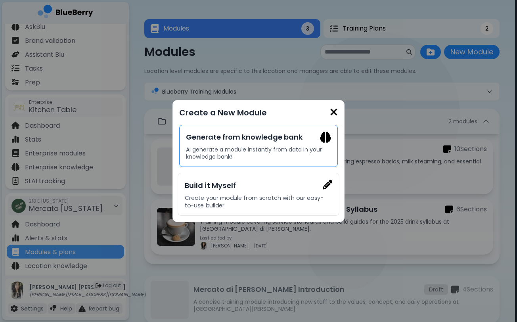
click at [285, 147] on p "AI generate a module instantly from data in your knowledge bank!" at bounding box center [258, 153] width 145 height 14
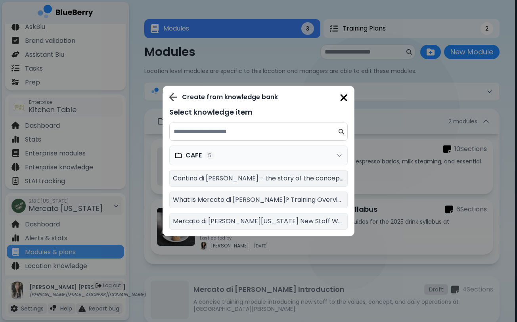
click at [281, 156] on div "CAFE 5" at bounding box center [258, 155] width 178 height 20
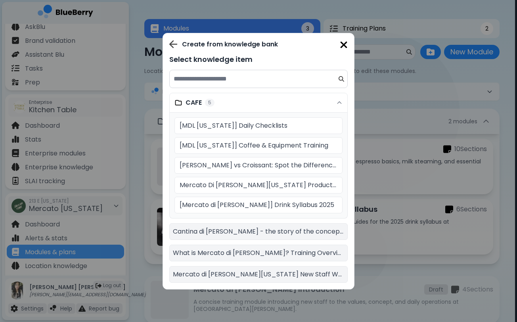
drag, startPoint x: 289, startPoint y: 44, endPoint x: 363, endPoint y: 56, distance: 75.4
click at [368, 55] on div "Create from knowledge bank Select knowledge item CAFE 5 [MDL Georgia] Daily Che…" at bounding box center [258, 161] width 517 height 322
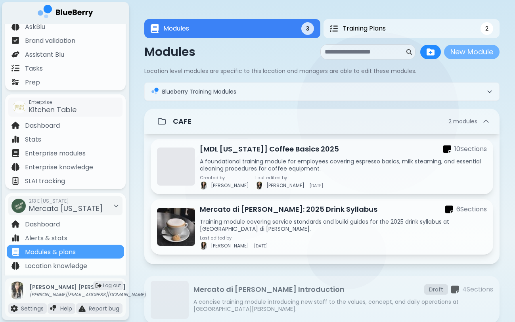
click at [450, 54] on button "New Module" at bounding box center [471, 52] width 55 height 14
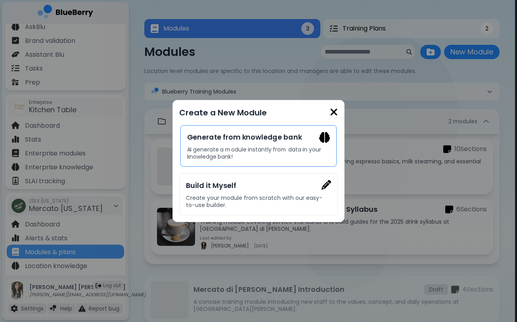
click at [303, 130] on div "Generate from knowledge bank AI generate a module instantly from data in your k…" at bounding box center [258, 146] width 156 height 42
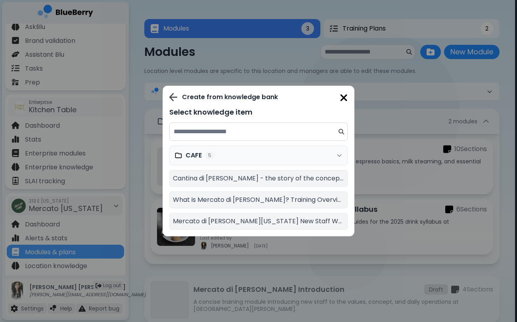
click at [270, 158] on div "CAFE 5" at bounding box center [258, 155] width 178 height 20
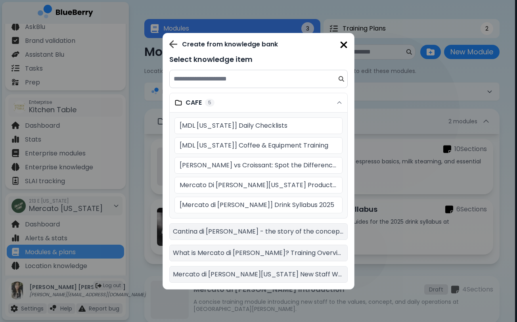
click at [341, 46] on img at bounding box center [344, 45] width 8 height 11
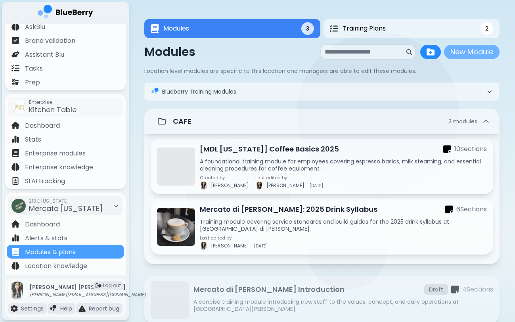
click at [481, 50] on button "New Module" at bounding box center [471, 52] width 55 height 14
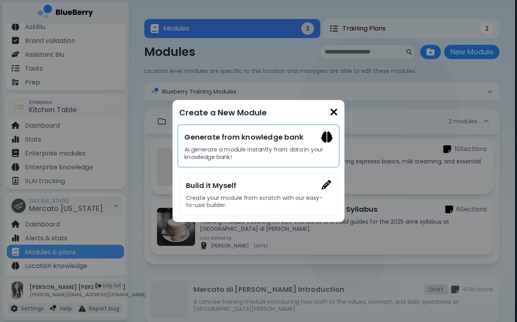
click at [309, 153] on p "AI generate a module instantly from data in your knowledge bank!" at bounding box center [258, 153] width 148 height 15
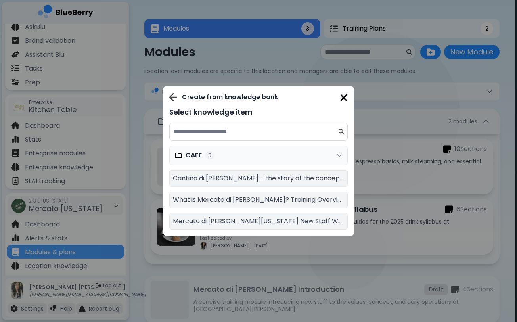
click at [294, 157] on div "CAFE 5" at bounding box center [258, 155] width 178 height 20
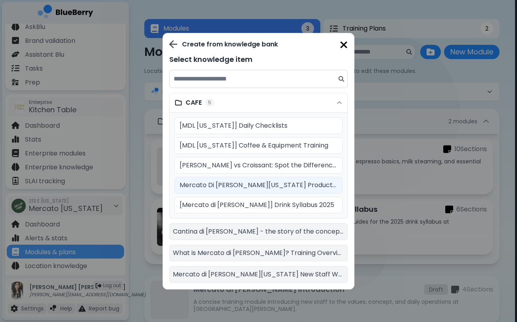
click at [278, 187] on p "Mercato Di [PERSON_NAME][US_STATE] Product Syllabus" at bounding box center [258, 185] width 158 height 10
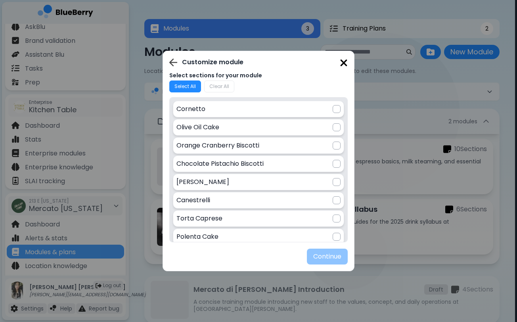
click at [188, 88] on button "Select All" at bounding box center [185, 86] width 32 height 12
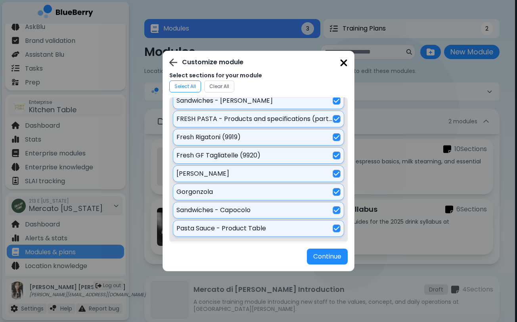
scroll to position [810, 0]
click at [334, 230] on img at bounding box center [337, 228] width 6 height 6
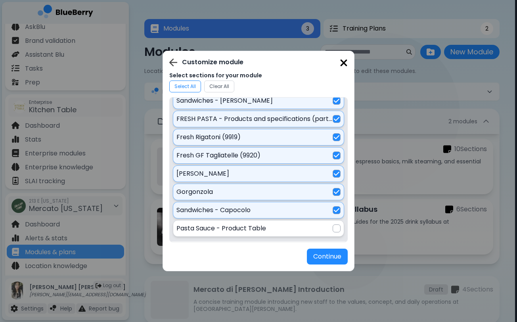
click at [334, 192] on img at bounding box center [337, 192] width 6 height 6
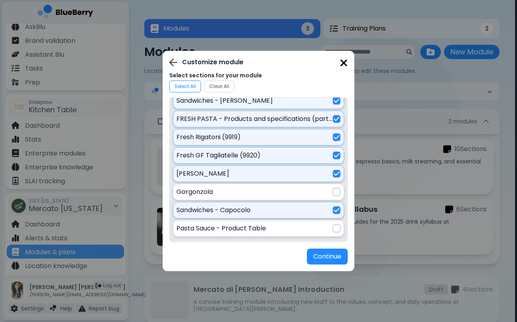
click at [335, 175] on img at bounding box center [337, 173] width 6 height 6
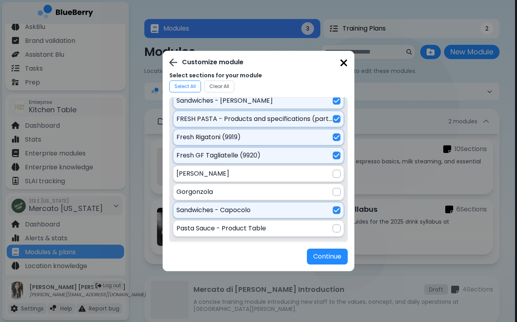
click at [334, 157] on img at bounding box center [337, 155] width 6 height 6
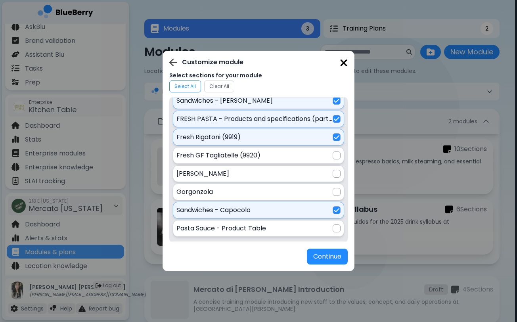
click at [339, 140] on div "Fresh Rigatoni (9919)" at bounding box center [258, 137] width 171 height 17
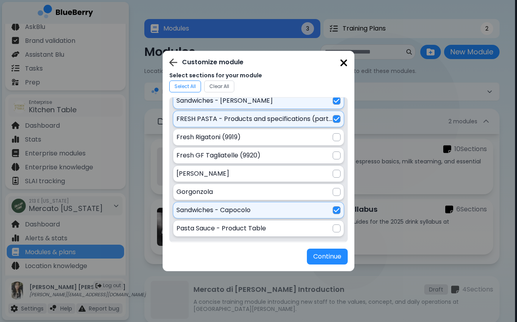
click at [335, 118] on img at bounding box center [337, 119] width 6 height 6
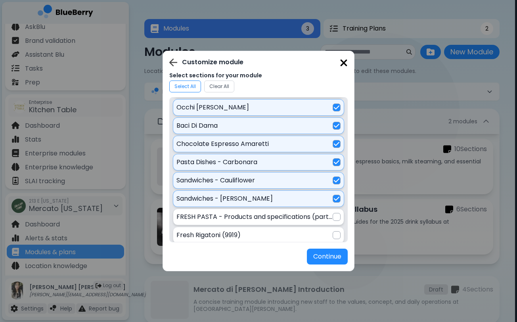
scroll to position [712, 0]
click at [334, 164] on img at bounding box center [337, 162] width 6 height 6
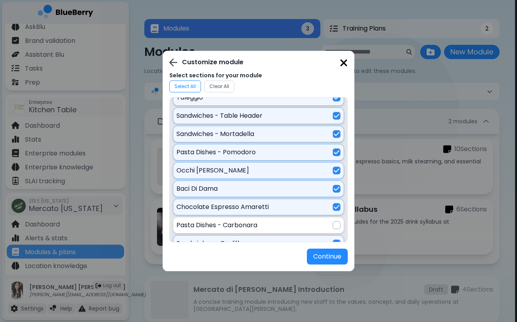
scroll to position [649, 0]
click at [334, 151] on img at bounding box center [337, 152] width 6 height 6
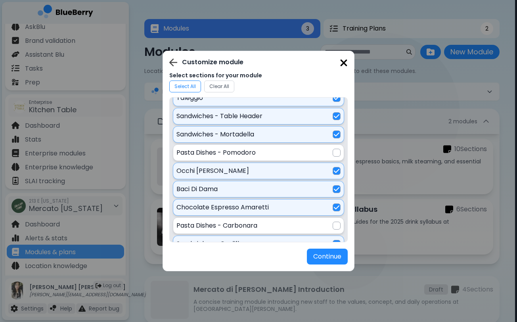
click at [335, 140] on div "Sandwiches - Mortadella" at bounding box center [258, 134] width 171 height 17
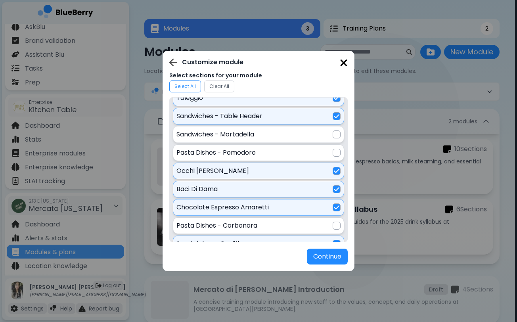
click at [336, 122] on div "Sandwiches - Table Header" at bounding box center [258, 116] width 171 height 17
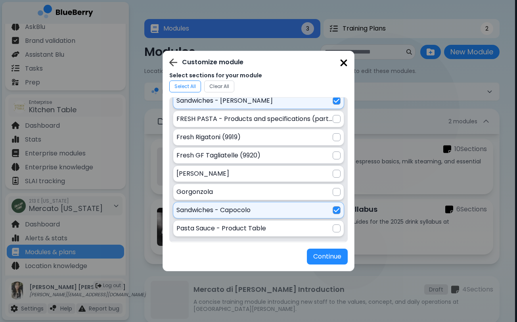
scroll to position [810, 0]
click at [334, 208] on img at bounding box center [337, 210] width 6 height 6
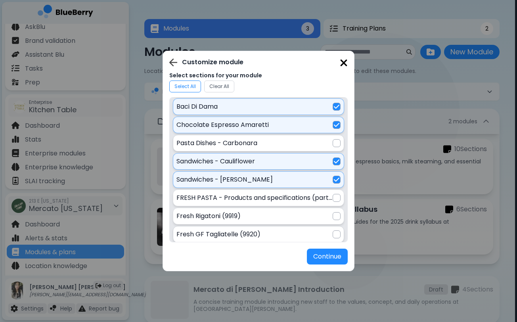
scroll to position [728, 0]
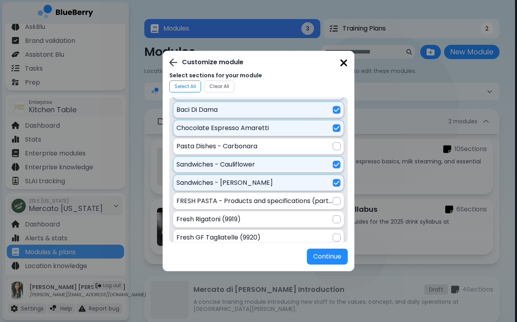
click at [334, 165] on img at bounding box center [337, 164] width 6 height 6
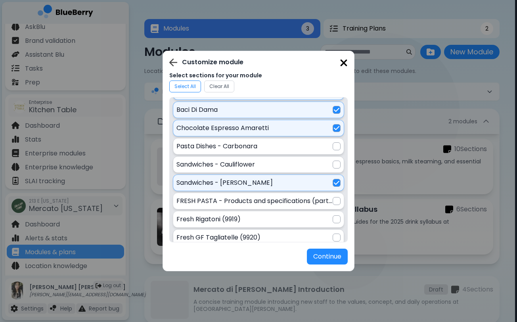
click at [334, 180] on img at bounding box center [337, 182] width 6 height 6
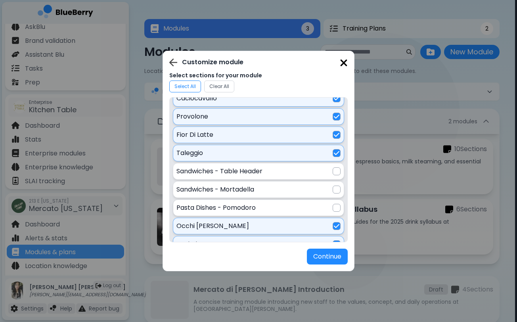
scroll to position [578, 0]
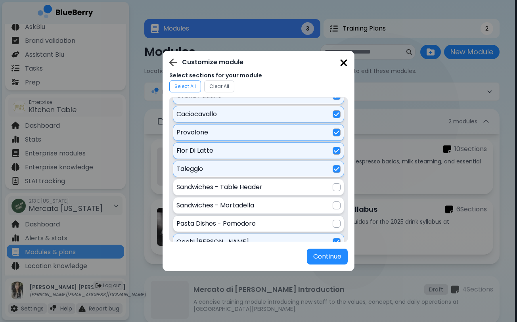
click at [337, 170] on img at bounding box center [337, 169] width 6 height 6
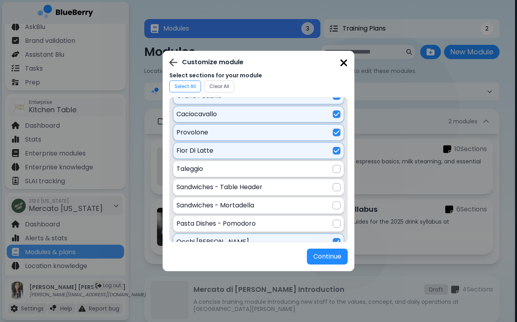
click at [335, 153] on img at bounding box center [337, 150] width 6 height 6
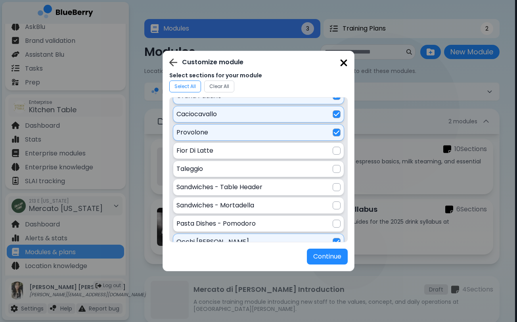
click at [335, 132] on img at bounding box center [337, 132] width 6 height 6
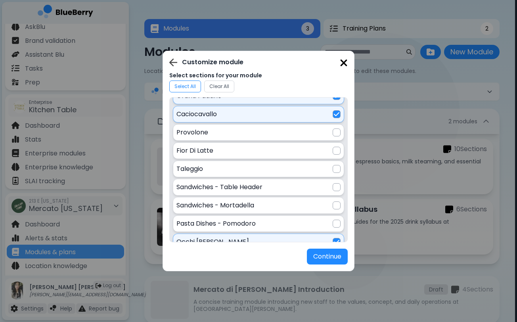
click at [335, 116] on img at bounding box center [337, 114] width 6 height 6
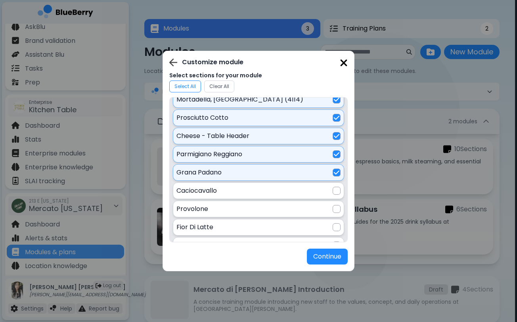
scroll to position [501, 0]
click at [335, 173] on img at bounding box center [337, 173] width 6 height 6
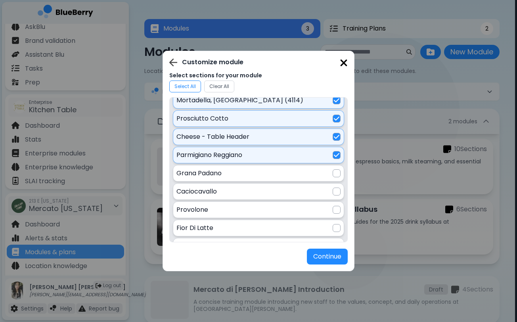
click at [336, 155] on img at bounding box center [337, 155] width 6 height 6
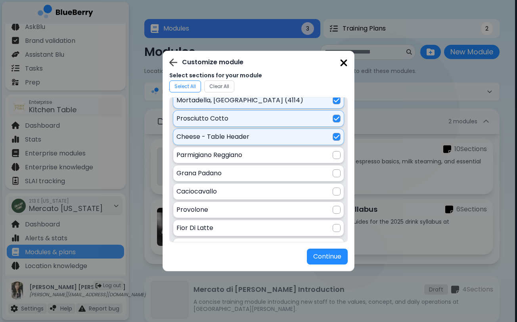
click at [335, 137] on img at bounding box center [337, 137] width 6 height 6
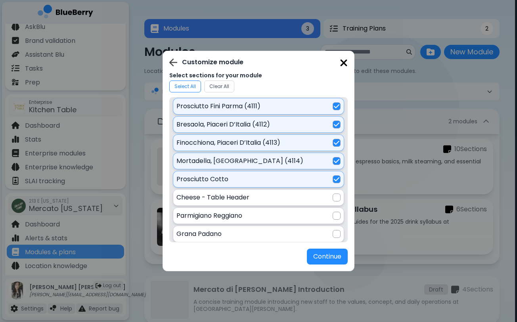
scroll to position [433, 0]
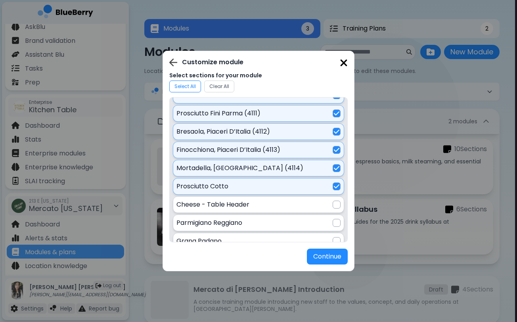
click at [336, 111] on img at bounding box center [337, 113] width 6 height 6
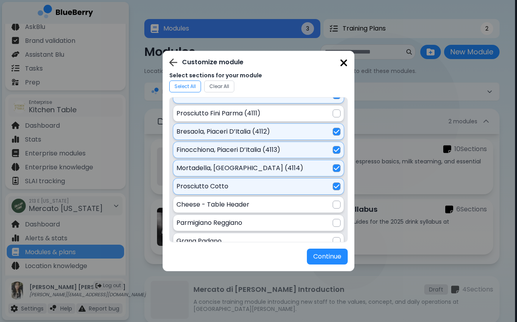
click at [336, 130] on img at bounding box center [337, 131] width 6 height 6
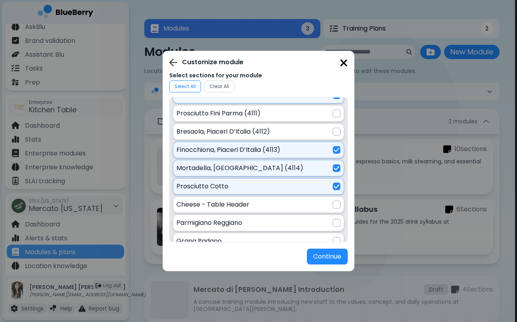
click at [334, 151] on img at bounding box center [337, 150] width 6 height 6
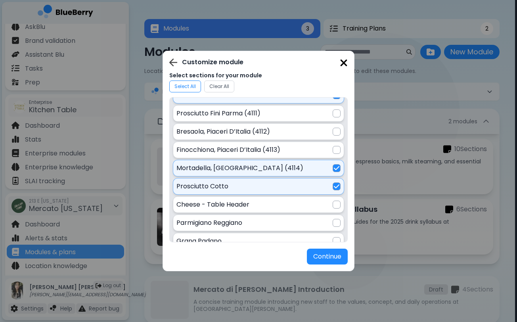
click at [334, 169] on img at bounding box center [337, 168] width 6 height 6
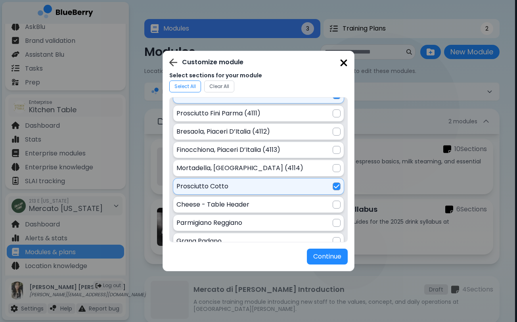
click at [334, 182] on div "Prosciutto Cotto" at bounding box center [258, 186] width 164 height 10
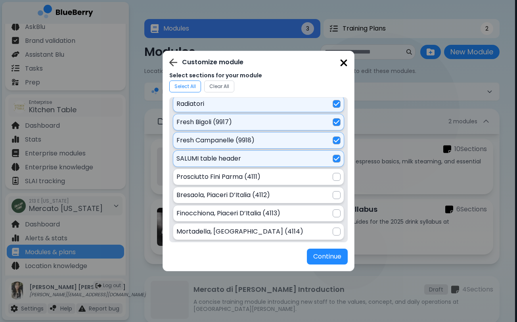
scroll to position [368, 0]
click at [336, 158] on img at bounding box center [337, 159] width 6 height 6
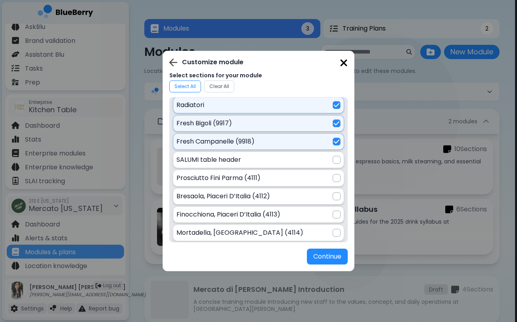
click at [335, 142] on img at bounding box center [337, 141] width 6 height 6
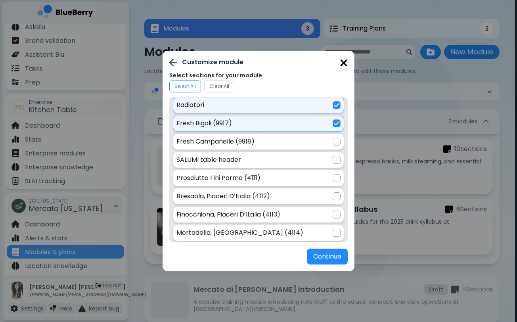
click at [334, 121] on img at bounding box center [337, 123] width 6 height 6
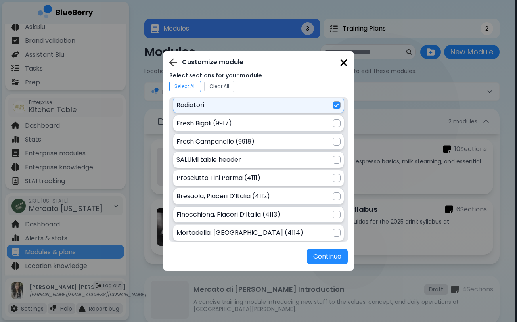
click at [336, 107] on img at bounding box center [337, 105] width 6 height 6
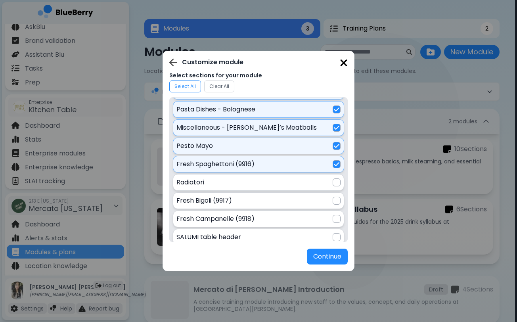
scroll to position [286, 0]
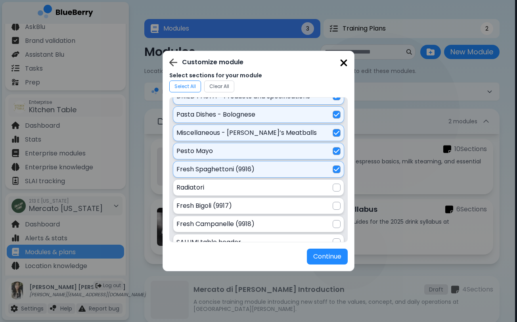
click at [335, 169] on img at bounding box center [337, 169] width 6 height 6
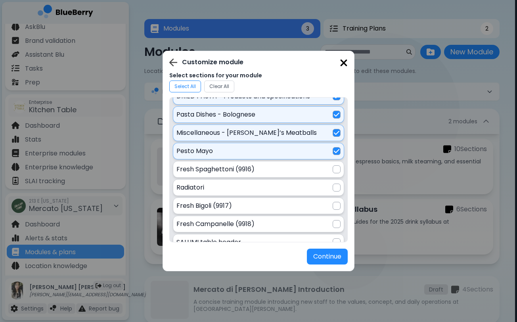
click at [334, 153] on img at bounding box center [337, 151] width 6 height 6
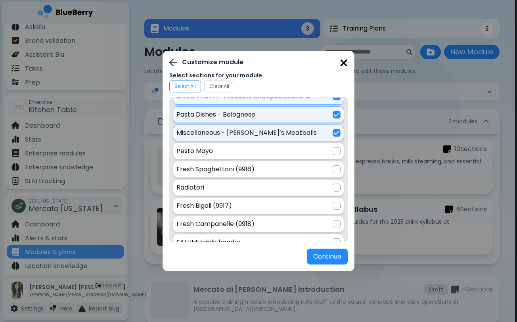
click at [336, 135] on img at bounding box center [337, 133] width 6 height 6
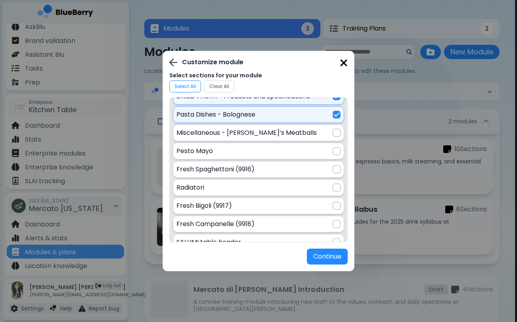
click at [337, 116] on img at bounding box center [337, 114] width 6 height 6
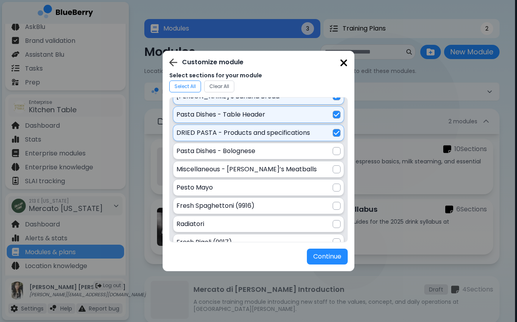
scroll to position [244, 0]
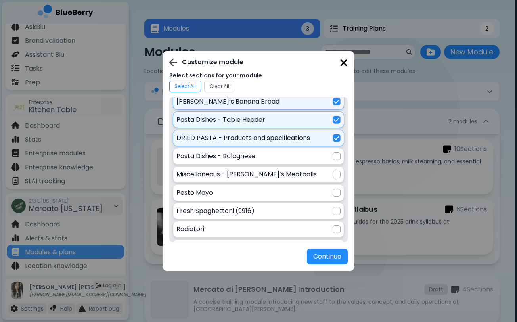
click at [334, 140] on img at bounding box center [337, 138] width 6 height 6
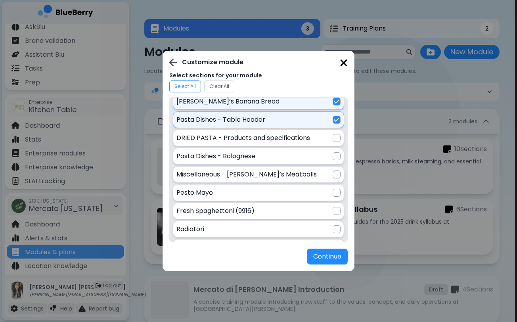
click at [334, 119] on img at bounding box center [337, 119] width 6 height 6
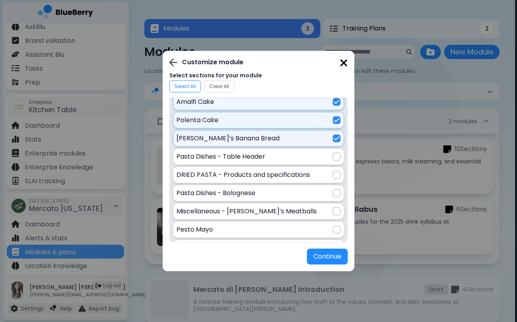
scroll to position [203, 0]
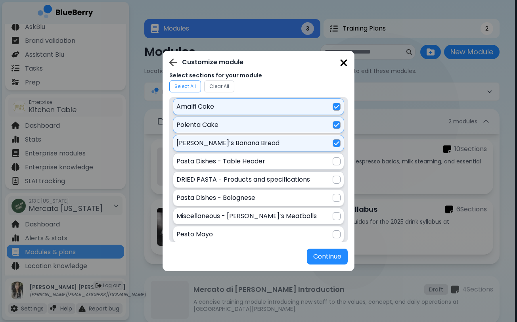
click at [334, 145] on img at bounding box center [337, 143] width 6 height 6
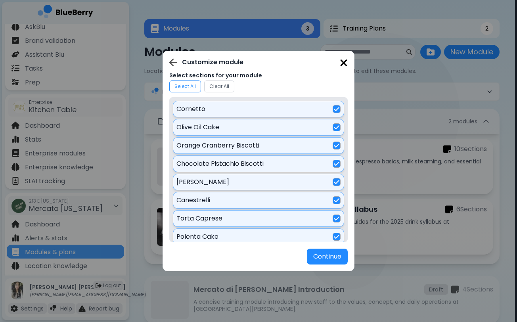
scroll to position [0, 0]
click at [329, 256] on button "Continue" at bounding box center [327, 255] width 40 height 15
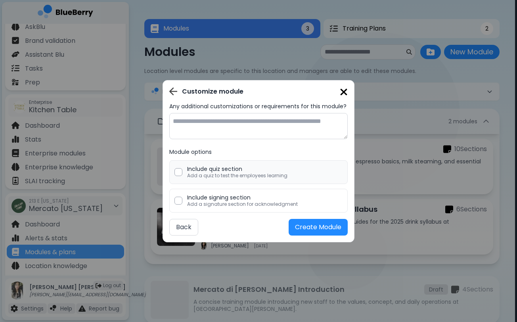
click at [234, 171] on p "Include quiz section" at bounding box center [237, 168] width 100 height 7
click at [308, 225] on button "Create Module" at bounding box center [317, 227] width 59 height 17
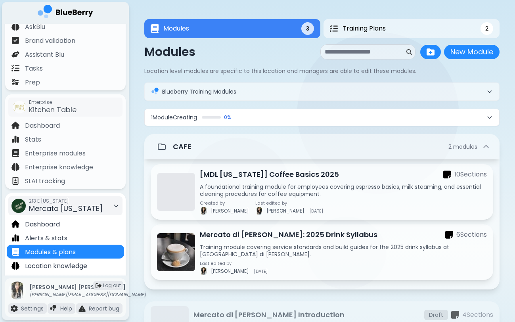
click at [84, 206] on span "Mercato [US_STATE]" at bounding box center [66, 208] width 74 height 10
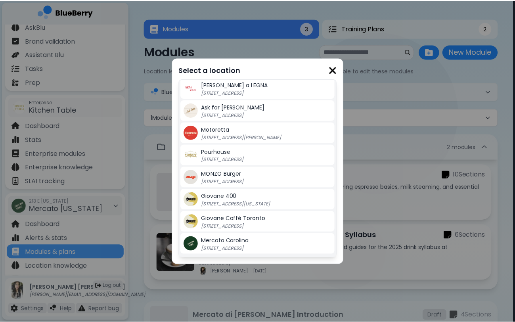
scroll to position [179, 0]
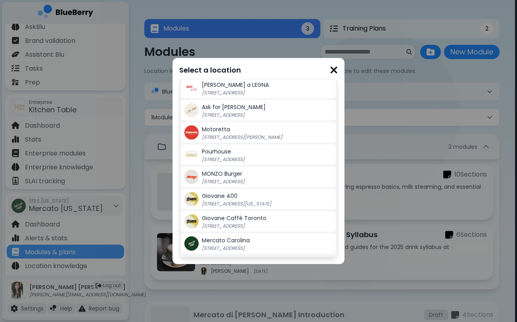
click at [237, 242] on span "Mercato Carolina" at bounding box center [226, 240] width 48 height 8
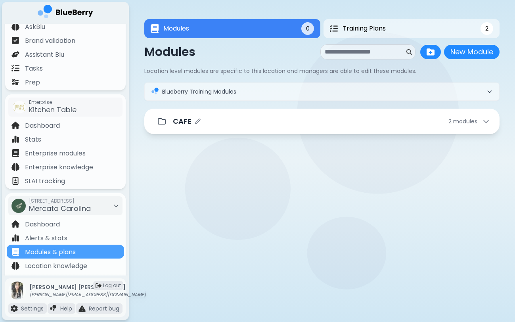
click at [225, 120] on div "CAFE 2 module s" at bounding box center [331, 121] width 317 height 11
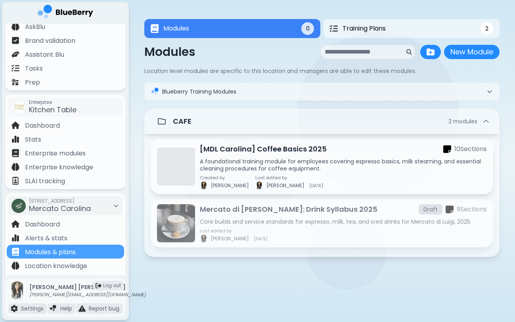
click at [357, 216] on div "Mercato di Luigi: Drink Syllabus 2025 Draft 9 Section s Core builds and service…" at bounding box center [343, 223] width 287 height 39
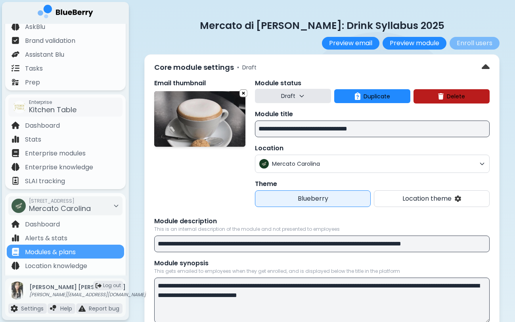
click at [263, 92] on button "Draft" at bounding box center [293, 96] width 76 height 14
click at [288, 137] on button "Live" at bounding box center [293, 132] width 29 height 16
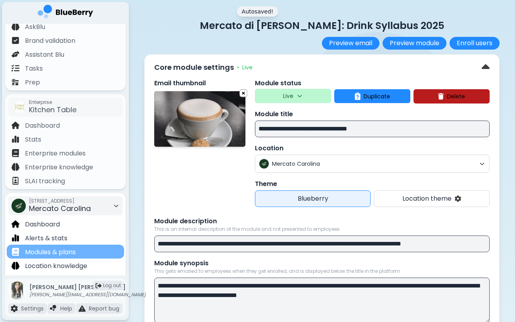
click at [91, 249] on div "Modules & plans" at bounding box center [65, 251] width 117 height 14
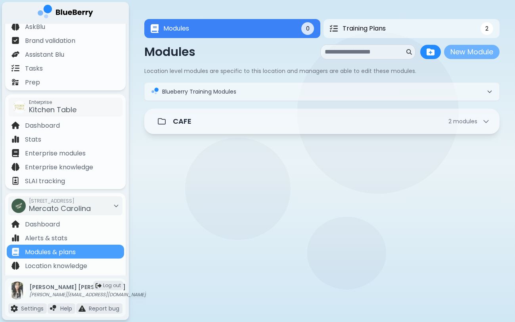
click at [462, 57] on button "New Module" at bounding box center [471, 52] width 55 height 14
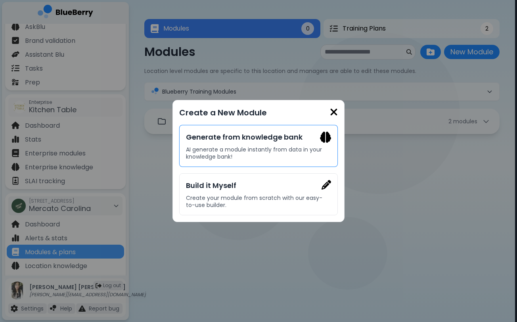
click at [280, 141] on h3 "Generate from knowledge bank" at bounding box center [258, 137] width 145 height 11
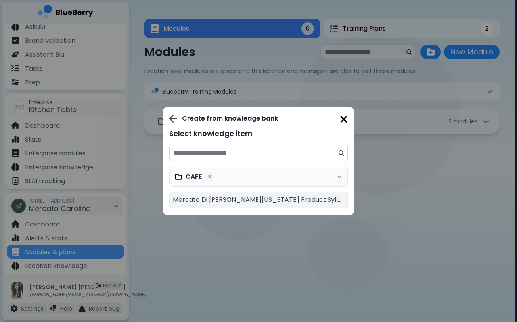
click at [248, 181] on div "CAFE 3" at bounding box center [258, 177] width 178 height 20
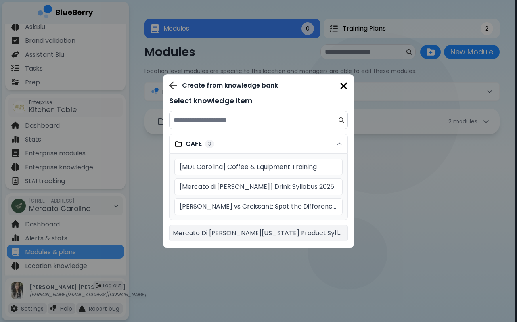
click at [346, 93] on div "Create from knowledge bank Select knowledge item CAFE 3 [MDL Carolina] Coffee &…" at bounding box center [258, 161] width 178 height 160
click at [346, 86] on img at bounding box center [344, 86] width 8 height 11
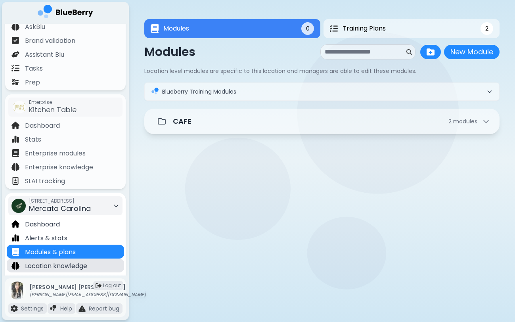
click at [83, 268] on p "Location knowledge" at bounding box center [56, 266] width 62 height 10
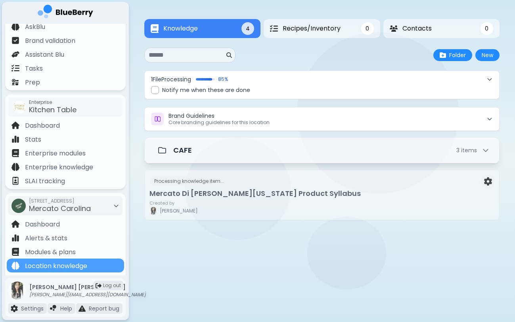
click at [207, 263] on div at bounding box center [278, 262] width 259 height 11
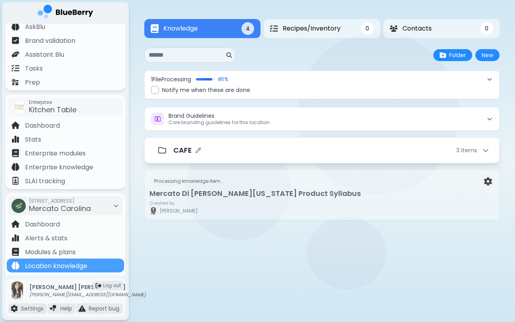
click at [223, 151] on div "CAFE 3 item s" at bounding box center [331, 150] width 316 height 11
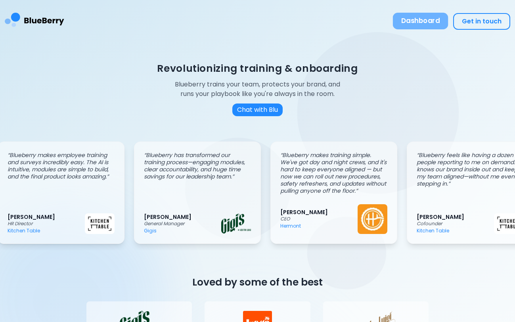
scroll to position [0, 10]
click at [418, 16] on button "Dashboard" at bounding box center [420, 21] width 55 height 17
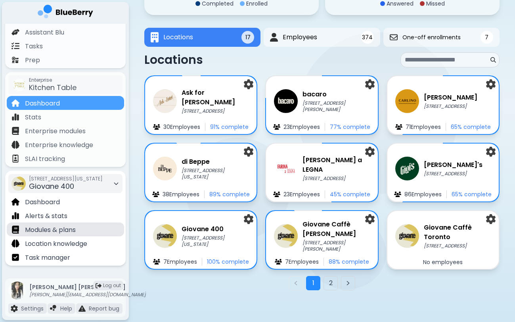
scroll to position [84, 0]
click at [50, 229] on p "Modules & plans" at bounding box center [50, 230] width 51 height 10
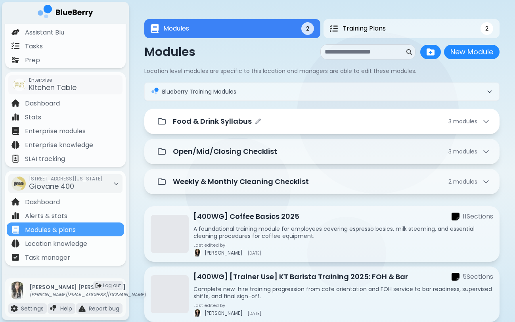
click at [284, 127] on div "Food & Drink Syllabus 3 module s" at bounding box center [322, 121] width 336 height 16
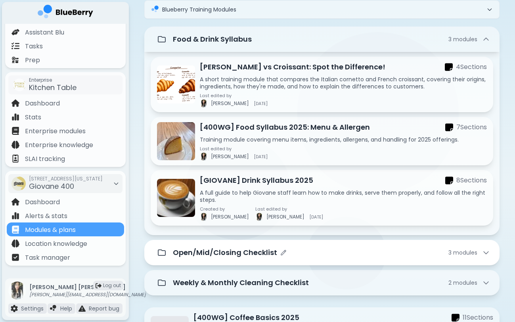
scroll to position [102, 0]
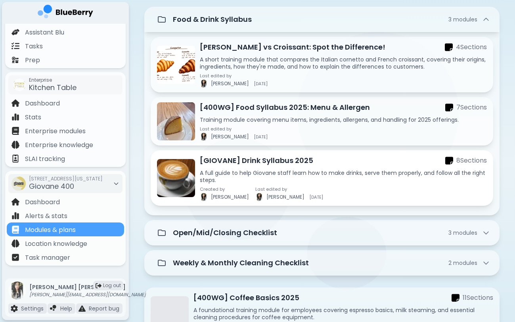
click at [266, 175] on p "A full guide to help Giovane staff learn how to make drinks, serve them properl…" at bounding box center [343, 176] width 287 height 14
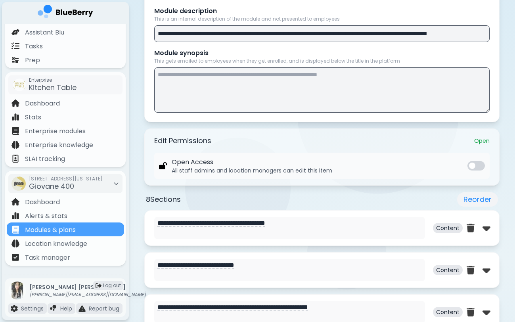
scroll to position [212, 0]
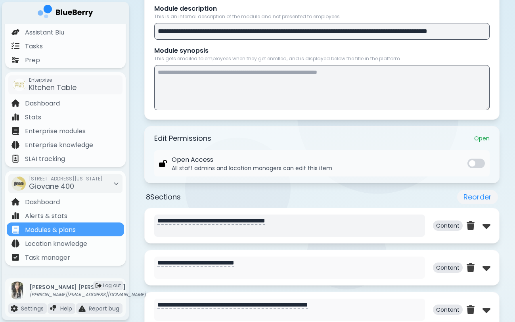
click at [281, 219] on textarea "**********" at bounding box center [289, 225] width 271 height 22
click at [481, 225] on div at bounding box center [478, 225] width 24 height 13
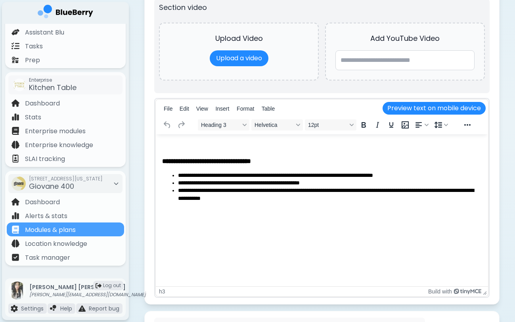
scroll to position [578, 0]
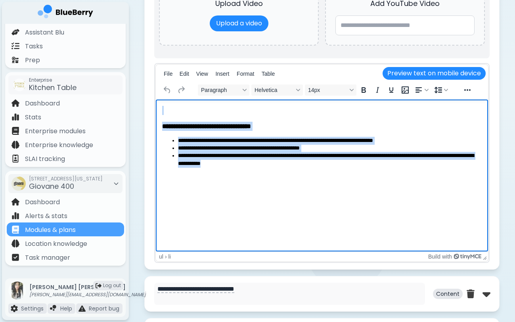
drag, startPoint x: 291, startPoint y: 180, endPoint x: 113, endPoint y: 75, distance: 206.4
click at [156, 99] on html "**********" at bounding box center [322, 136] width 332 height 74
copy body "**********"
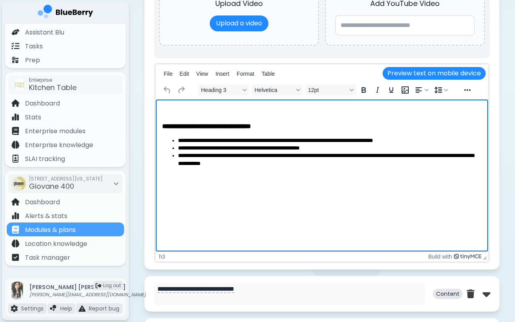
click at [212, 173] on html "**********" at bounding box center [322, 136] width 332 height 74
click at [96, 182] on div "[STREET_ADDRESS][US_STATE]" at bounding box center [66, 183] width 74 height 17
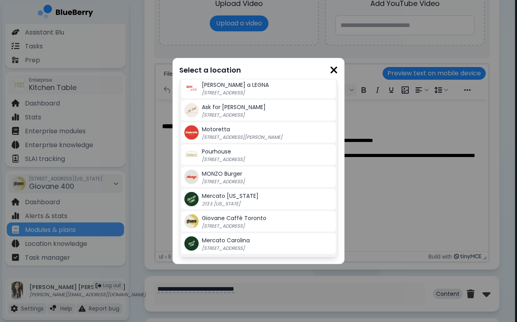
scroll to position [179, 0]
click at [233, 240] on span "Mercato Carolina" at bounding box center [226, 240] width 48 height 8
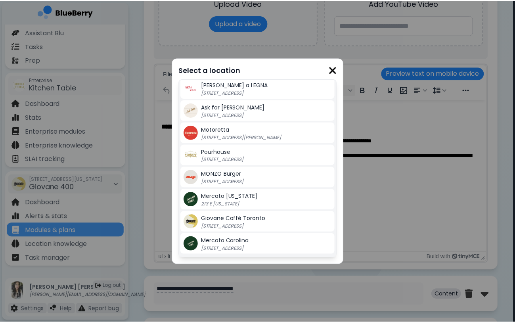
scroll to position [578, 0]
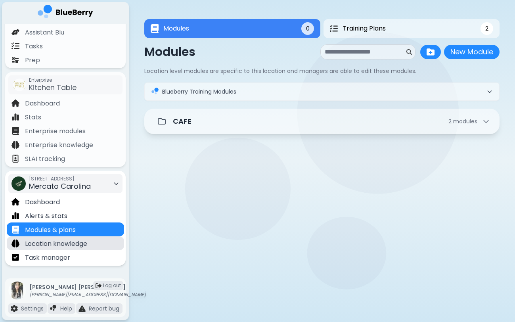
click at [71, 241] on p "Location knowledge" at bounding box center [56, 244] width 62 height 10
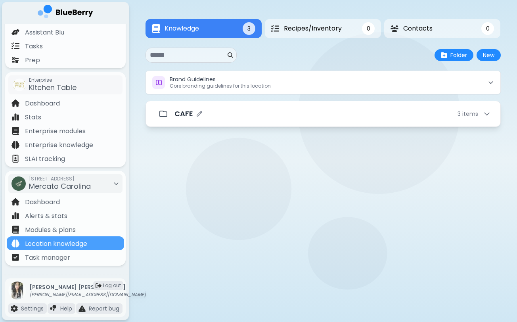
click at [403, 116] on div "CAFE 3 item s" at bounding box center [332, 113] width 316 height 11
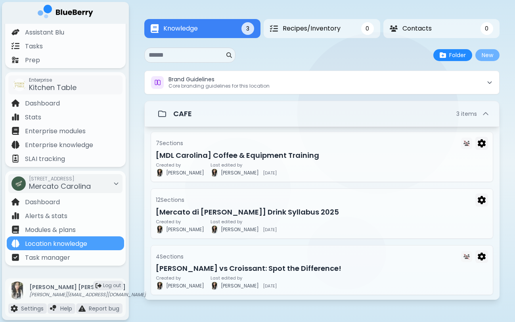
click at [485, 57] on button "New" at bounding box center [487, 55] width 24 height 12
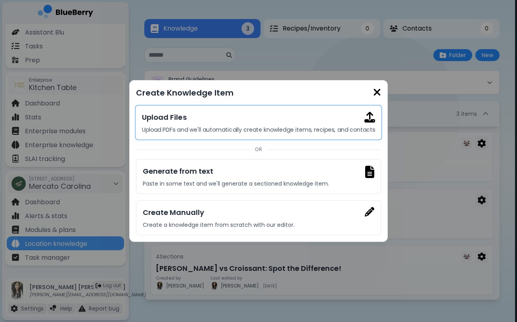
click at [275, 123] on div "Upload Files Upload PDFs and we'll automatically create knowledge items, recipe…" at bounding box center [258, 122] width 247 height 35
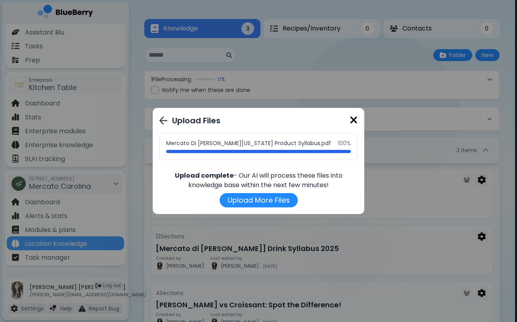
click at [351, 120] on img at bounding box center [353, 119] width 8 height 11
